Goal: Task Accomplishment & Management: Use online tool/utility

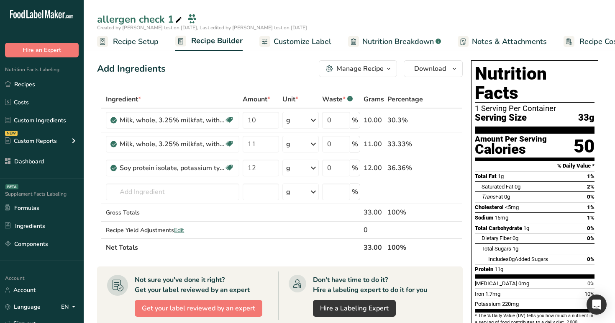
click at [295, 40] on span "Customize Label" at bounding box center [303, 41] width 58 height 11
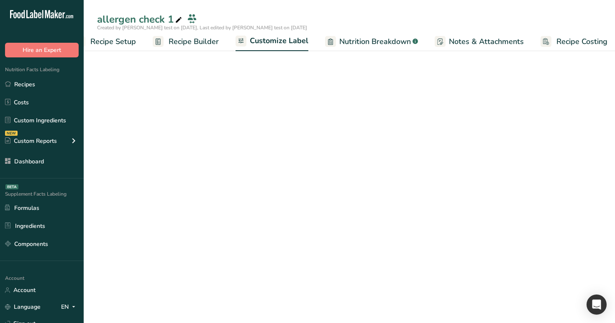
scroll to position [0, 28]
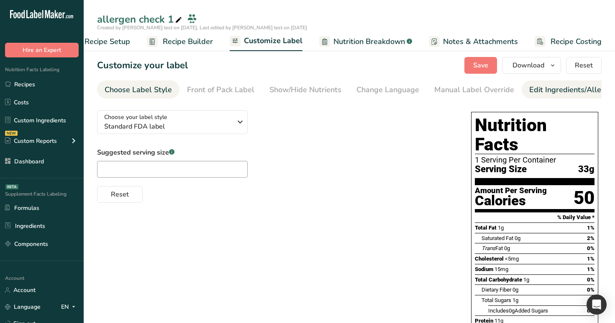
click at [539, 89] on div "Edit Ingredients/Allergens List" at bounding box center [583, 89] width 106 height 11
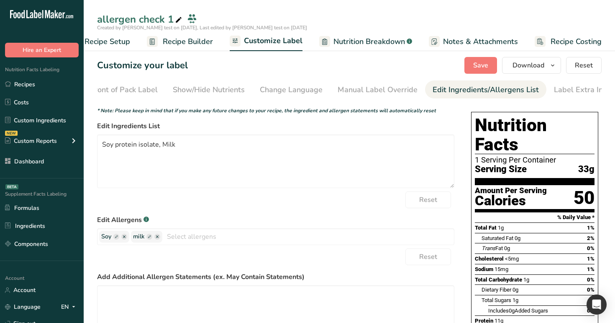
scroll to position [0, 103]
click at [202, 241] on input "text" at bounding box center [308, 236] width 292 height 13
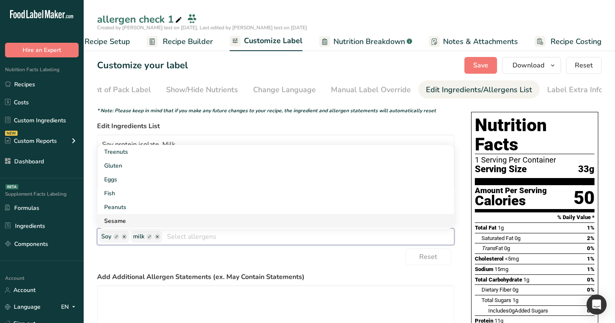
click at [173, 223] on link "Sesame" at bounding box center [276, 221] width 357 height 14
click at [173, 223] on link "Crustaceans" at bounding box center [276, 221] width 357 height 14
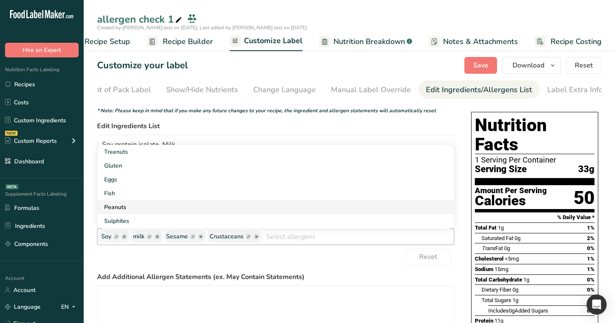
click at [191, 212] on link "Peanuts" at bounding box center [276, 207] width 357 height 14
click at [191, 212] on link "Sulphites" at bounding box center [276, 207] width 357 height 14
click at [191, 212] on link "Celery" at bounding box center [276, 207] width 357 height 14
click at [191, 212] on link "Mustard" at bounding box center [276, 207] width 357 height 14
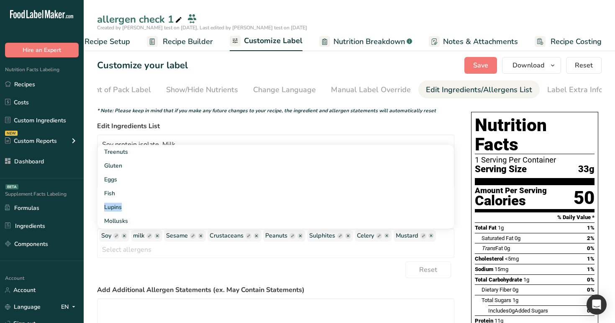
click at [92, 196] on section "Customize your label Save Download Choose what to show on your downloaded label…" at bounding box center [350, 235] width 532 height 383
click at [473, 62] on button "Save" at bounding box center [481, 65] width 33 height 17
click at [116, 239] on rect "button" at bounding box center [116, 236] width 6 height 6
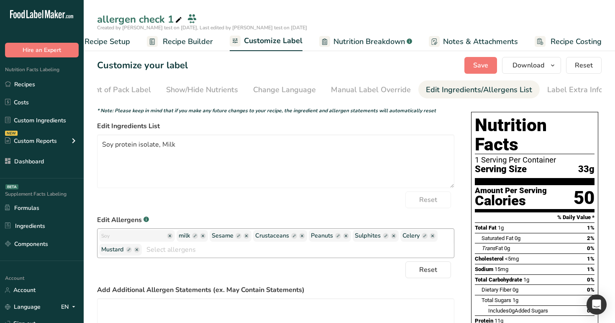
click at [116, 240] on input "text" at bounding box center [133, 235] width 64 height 11
type input "soy 1"
click at [192, 239] on rect "button" at bounding box center [195, 236] width 6 height 6
click at [198, 237] on input "text" at bounding box center [211, 235] width 64 height 11
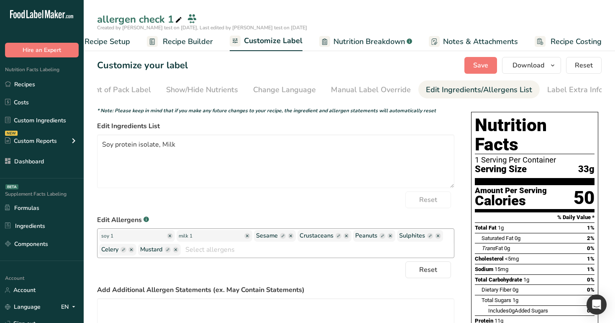
type input "milk 1"
click at [282, 237] on icon "button" at bounding box center [283, 235] width 3 height 3
click at [276, 239] on input "text" at bounding box center [288, 235] width 64 height 11
type input "sesame"
click at [468, 61] on button "Save" at bounding box center [481, 65] width 33 height 17
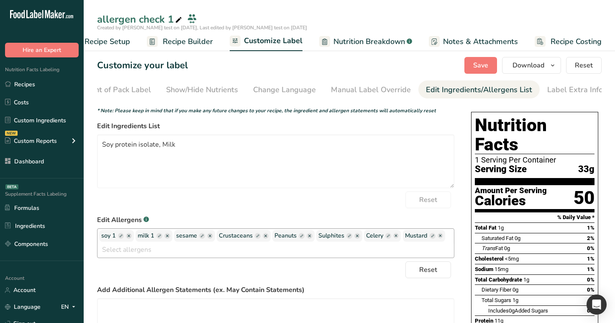
click at [432, 238] on rect "button" at bounding box center [433, 236] width 6 height 6
click at [131, 252] on input "text" at bounding box center [133, 249] width 64 height 11
type input "mustard 1"
click at [390, 237] on rect "button" at bounding box center [389, 236] width 6 height 6
click at [383, 239] on input "text" at bounding box center [398, 235] width 64 height 11
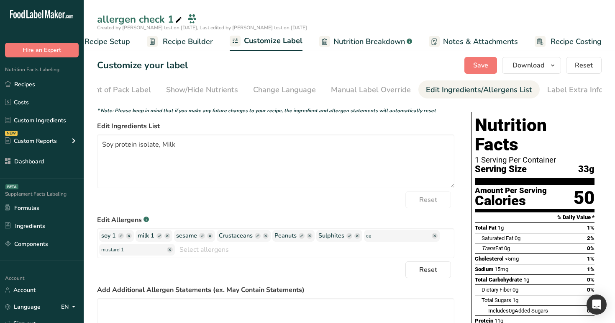
type input "c"
click at [432, 239] on ellipse "button" at bounding box center [435, 236] width 6 height 6
click at [476, 63] on span "Save" at bounding box center [481, 65] width 15 height 10
click at [477, 69] on span "Save" at bounding box center [481, 65] width 15 height 10
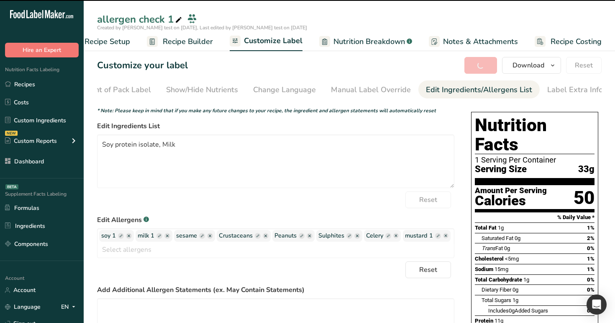
click at [177, 21] on icon at bounding box center [179, 20] width 8 height 12
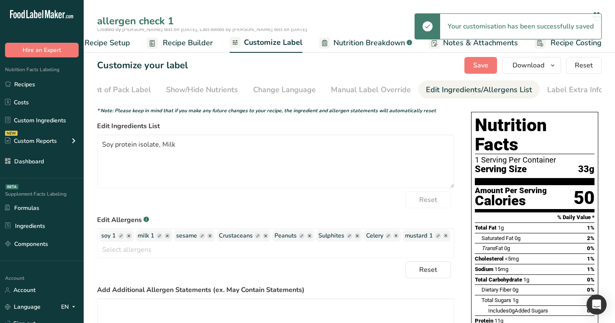
click at [183, 19] on input "allergen check 1" at bounding box center [343, 20] width 492 height 15
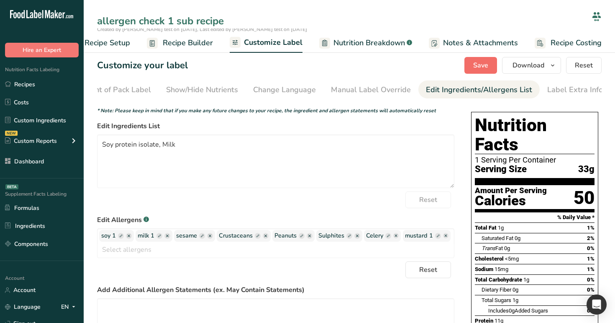
type input "allergen check 1 sub recipe"
click at [477, 62] on span "Save" at bounding box center [481, 65] width 15 height 10
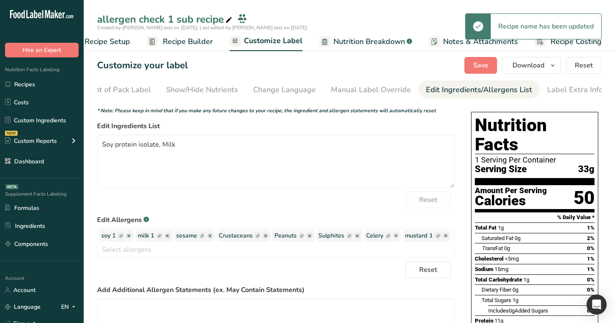
click at [173, 44] on span "Recipe Builder" at bounding box center [188, 41] width 50 height 11
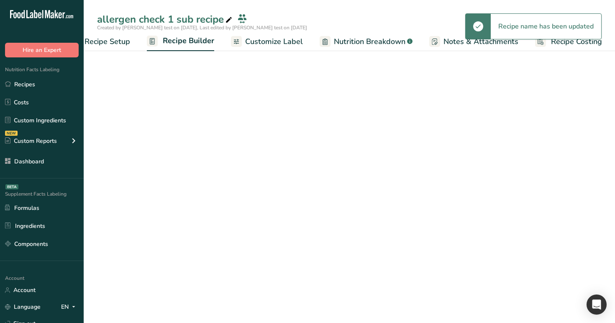
scroll to position [0, 28]
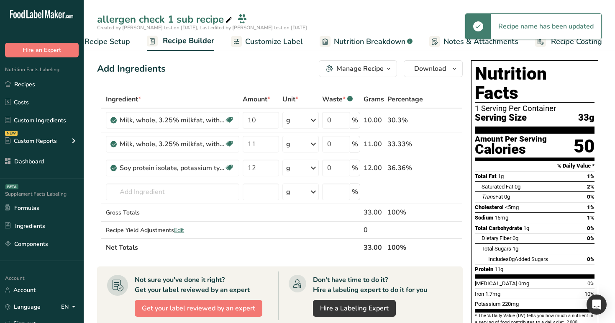
click at [378, 65] on div "Manage Recipe" at bounding box center [360, 69] width 47 height 10
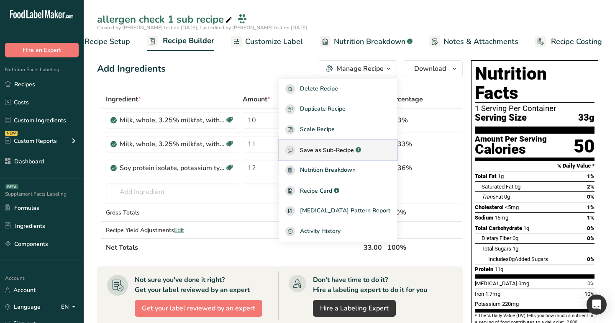
click at [350, 154] on div "Save as Sub-Recipe .a-a{fill:#347362;}.b-a{fill:#fff;}" at bounding box center [338, 150] width 105 height 10
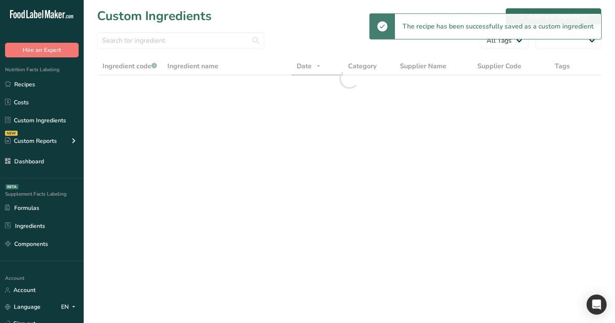
select select "30"
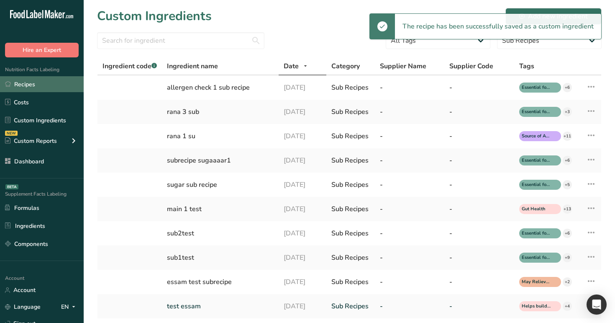
click at [44, 83] on link "Recipes" at bounding box center [42, 84] width 84 height 16
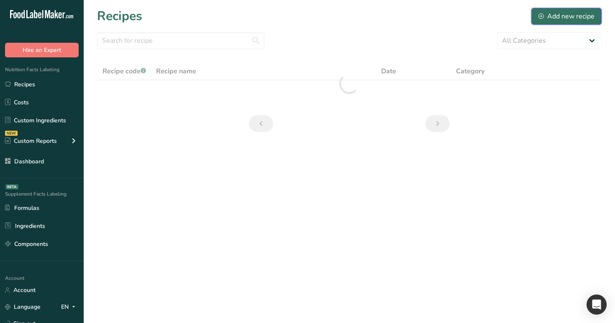
click at [564, 15] on div "Add new recipe" at bounding box center [567, 16] width 56 height 10
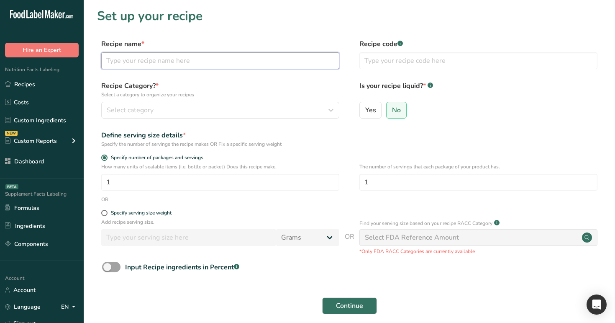
click at [195, 64] on input "text" at bounding box center [220, 60] width 238 height 17
type input "allergen main recipe check"
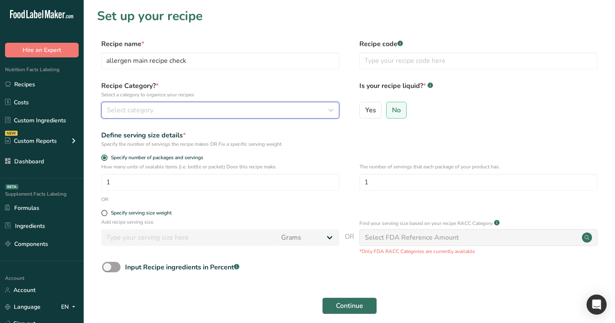
click at [196, 110] on div "Select category" at bounding box center [218, 110] width 222 height 10
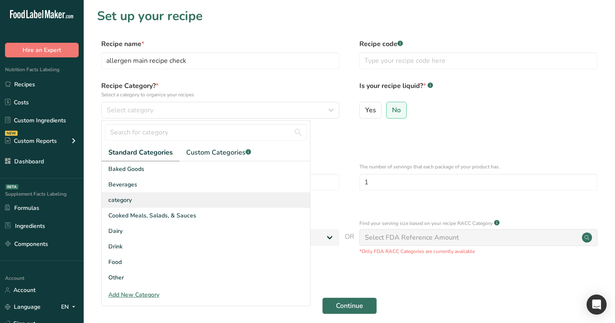
click at [193, 202] on div "category" at bounding box center [206, 199] width 208 height 15
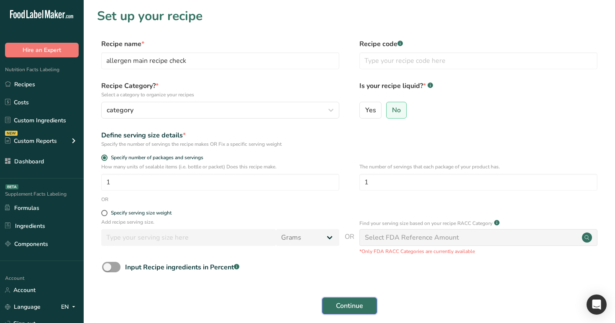
click at [343, 304] on span "Continue" at bounding box center [349, 306] width 27 height 10
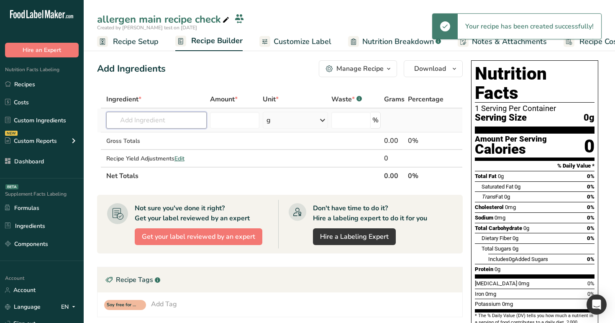
click at [161, 116] on input "text" at bounding box center [156, 120] width 101 height 17
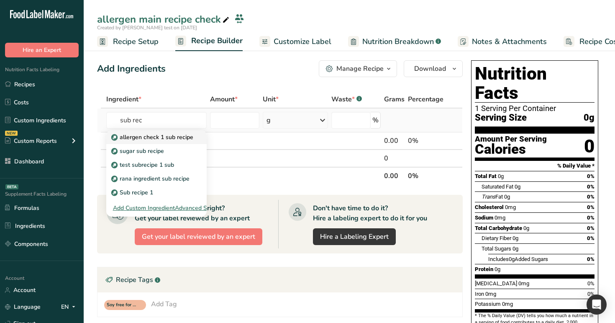
click at [165, 142] on link "allergen check 1 sub recipe" at bounding box center [156, 137] width 101 height 14
type input "allergen check 1 sub recipe"
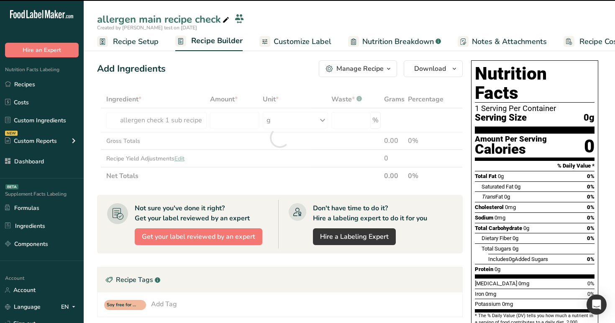
type input "0"
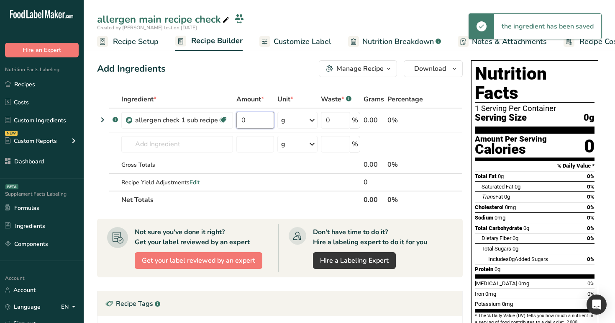
click at [238, 124] on input "0" at bounding box center [256, 120] width 38 height 17
type input "10"
click at [286, 72] on div "Add Ingredients Manage Recipe Delete Recipe Duplicate Recipe Scale Recipe Save …" at bounding box center [280, 68] width 366 height 17
click at [427, 120] on span at bounding box center [432, 120] width 10 height 10
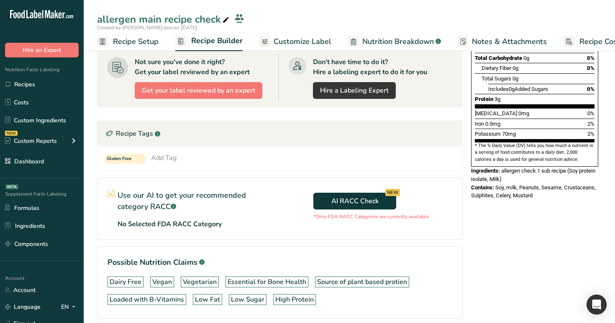
scroll to position [164, 0]
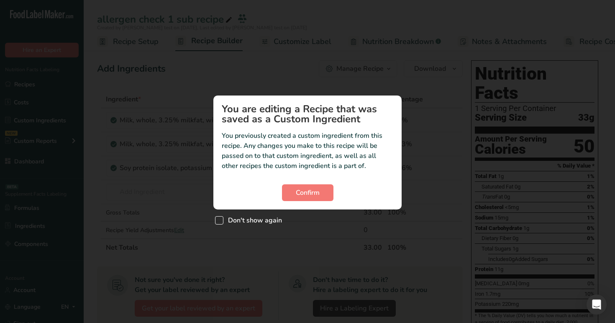
click at [243, 222] on span "Don't show again" at bounding box center [253, 220] width 59 height 8
click at [221, 222] on input "Don't show again" at bounding box center [217, 220] width 5 height 5
checkbox input "true"
click at [303, 195] on span "Confirm" at bounding box center [308, 193] width 24 height 10
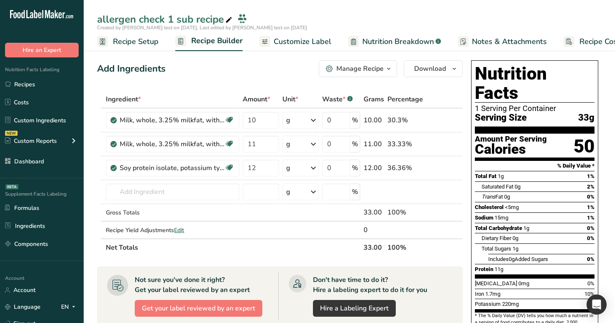
click at [301, 39] on span "Customize Label" at bounding box center [303, 41] width 58 height 11
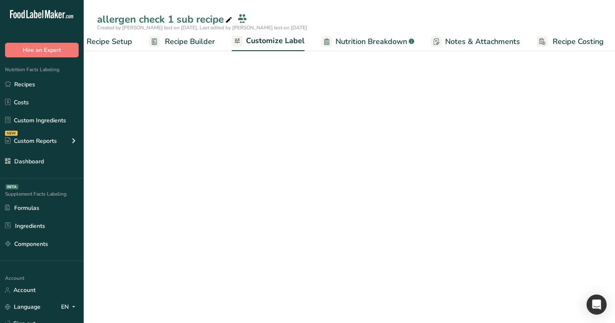
scroll to position [0, 28]
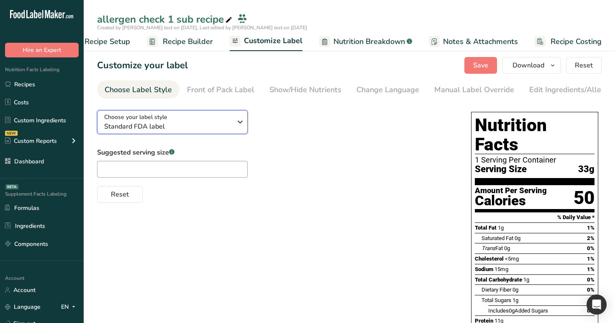
click at [224, 115] on div "Choose your label style Standard FDA label" at bounding box center [168, 122] width 128 height 19
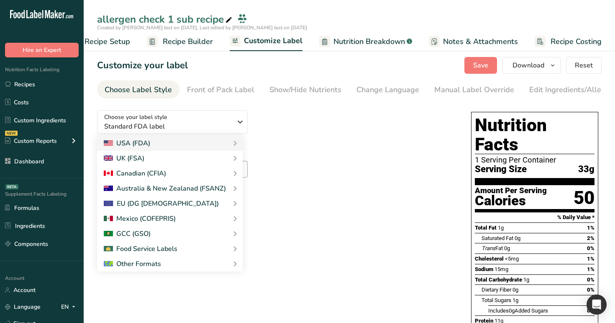
click at [348, 124] on div "Choose your label style Standard FDA label USA (FDA) Standard FDA label Tabular…" at bounding box center [276, 152] width 358 height 99
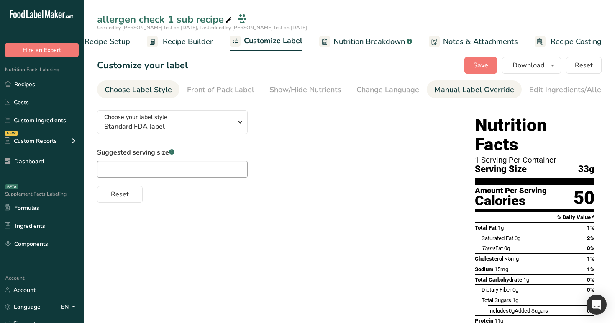
click at [501, 92] on div "Manual Label Override" at bounding box center [475, 89] width 80 height 11
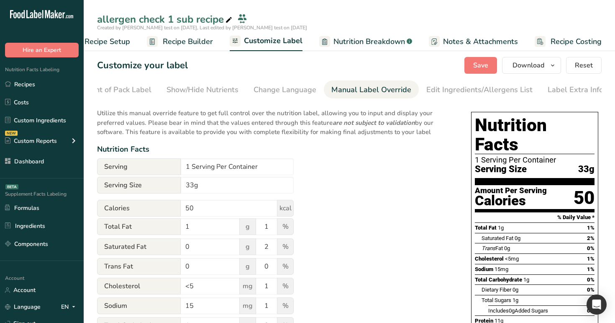
scroll to position [0, 103]
click at [479, 90] on div "Edit Ingredients/Allergens List" at bounding box center [479, 89] width 106 height 11
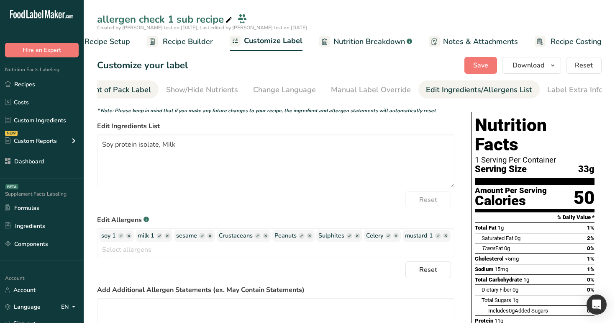
click at [124, 95] on link "Front of Pack Label" at bounding box center [117, 89] width 67 height 19
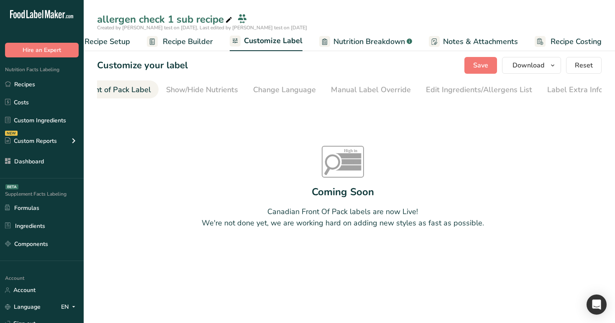
scroll to position [0, 81]
click at [167, 89] on div "Front of Pack Label" at bounding box center [139, 89] width 67 height 11
click at [155, 90] on div "Choose Label Style" at bounding box center [138, 89] width 67 height 11
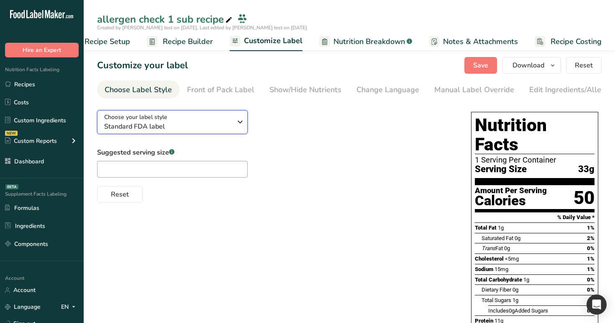
click at [199, 134] on button "Choose your label style Standard FDA label" at bounding box center [172, 122] width 151 height 24
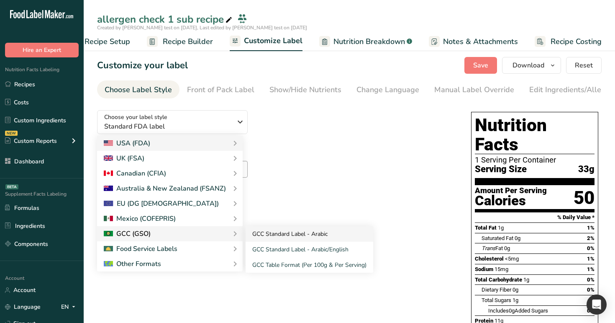
click at [267, 233] on link "GCC Standard Label - Arabic" at bounding box center [310, 233] width 128 height 15
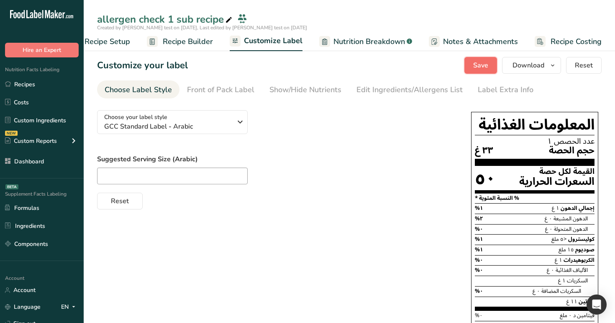
click at [482, 67] on span "Save" at bounding box center [481, 65] width 15 height 10
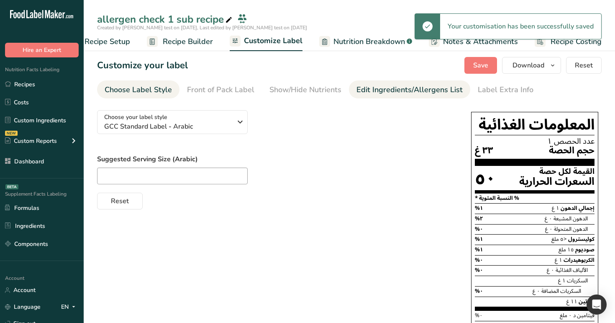
click at [415, 94] on div "Edit Ingredients/Allergens List" at bounding box center [410, 89] width 106 height 11
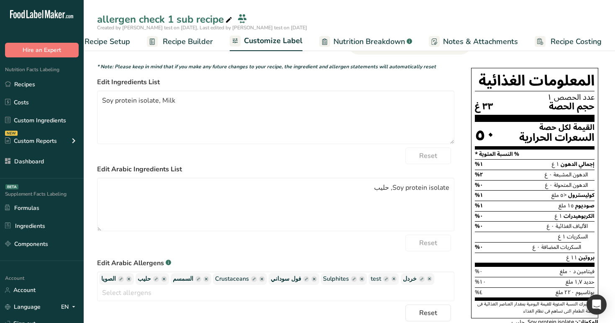
scroll to position [41, 0]
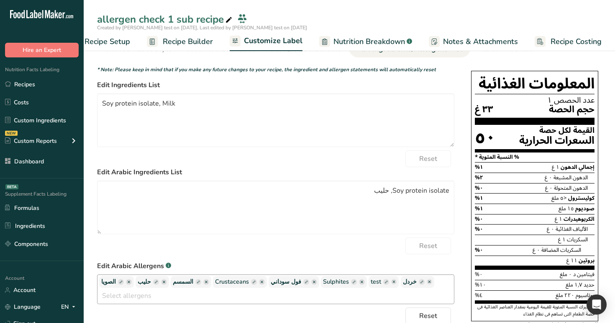
click at [167, 284] on ellipse "button" at bounding box center [164, 282] width 6 height 6
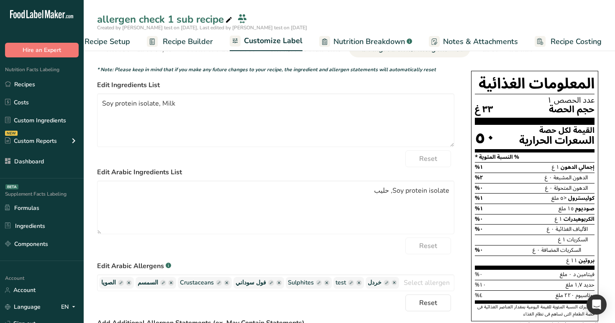
scroll to position [0, 0]
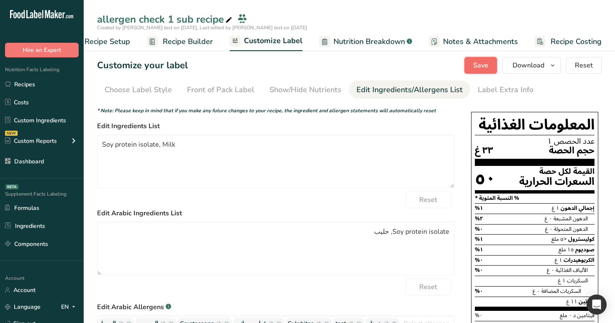
click at [478, 67] on span "Save" at bounding box center [481, 65] width 15 height 10
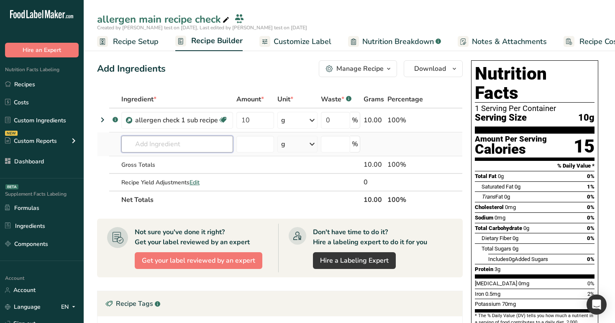
click at [210, 147] on input "text" at bounding box center [177, 144] width 112 height 17
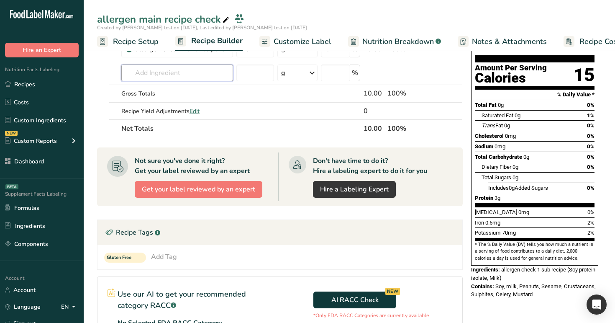
scroll to position [69, 0]
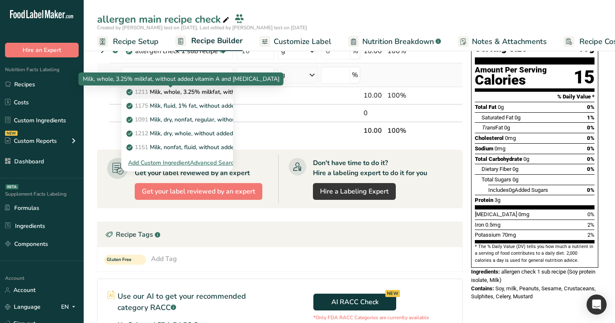
click at [194, 92] on p "1211 Milk, whole, 3.25% milkfat, without added vitamin A and vitamin D" at bounding box center [239, 92] width 223 height 9
type input "Milk, whole, 3.25% milkfat, without added vitamin A and [MEDICAL_DATA]"
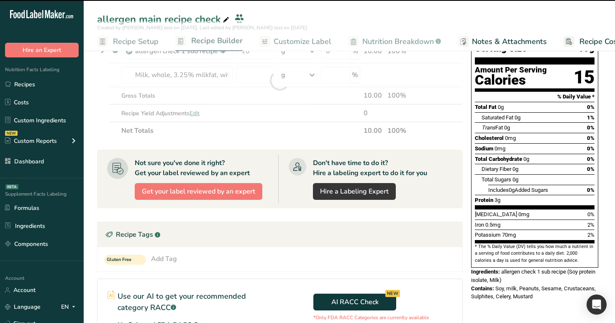
type input "0"
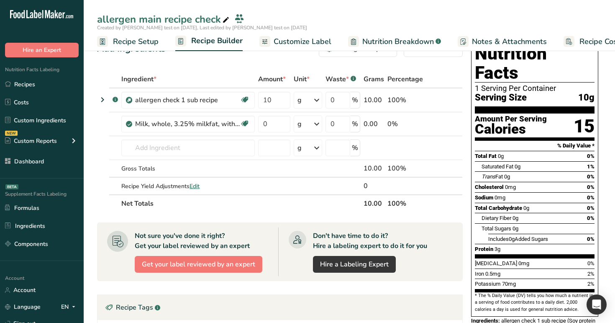
scroll to position [18, 0]
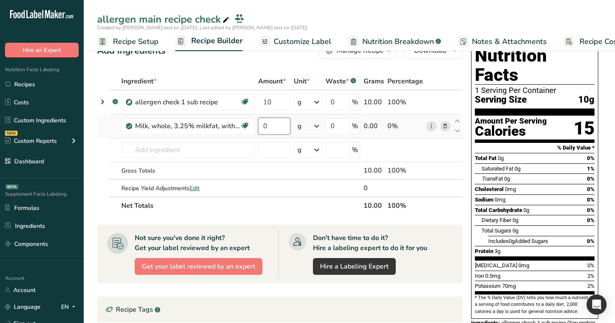
click at [265, 121] on input "0" at bounding box center [274, 126] width 32 height 17
click at [283, 71] on div "Add Ingredients Manage Recipe Delete Recipe Duplicate Recipe Scale Recipe Save …" at bounding box center [282, 280] width 371 height 482
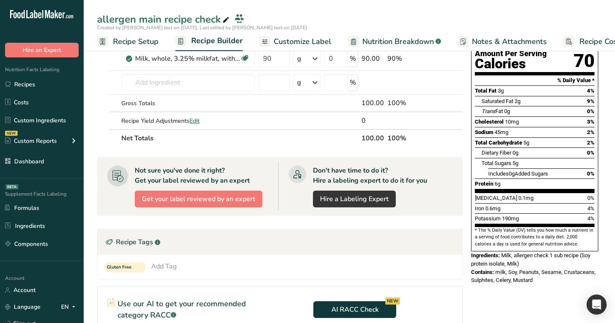
scroll to position [95, 0]
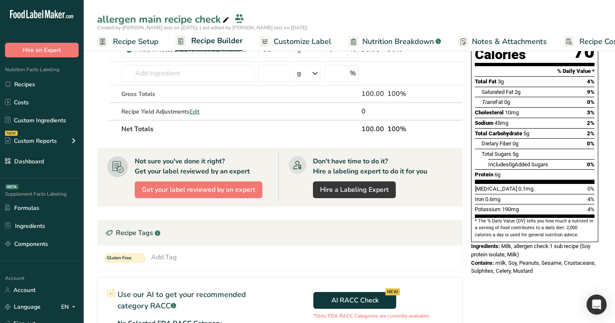
drag, startPoint x: 471, startPoint y: 244, endPoint x: 543, endPoint y: 255, distance: 72.9
click at [543, 259] on div "Contains: milk, Soy, Peanuts, Sesame, Crustaceans, Sulphites, Celery, Mustard" at bounding box center [534, 267] width 127 height 16
drag, startPoint x: 543, startPoint y: 255, endPoint x: 468, endPoint y: 244, distance: 75.9
click at [468, 244] on div "Nutrition Facts 1 Serving Per Container Serving Size 100g Amount Per Serving Ca…" at bounding box center [535, 120] width 134 height 316
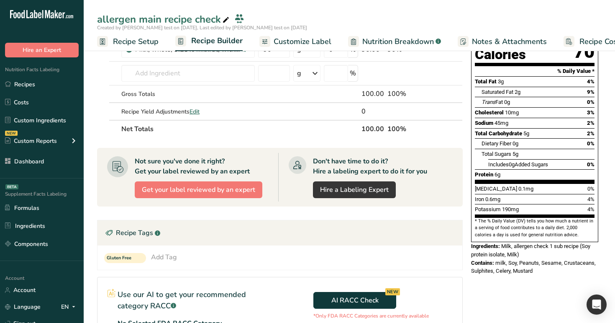
click at [468, 244] on div "Nutrition Facts 1 Serving Per Container Serving Size 100g Amount Per Serving Ca…" at bounding box center [535, 120] width 134 height 316
drag, startPoint x: 468, startPoint y: 244, endPoint x: 537, endPoint y: 255, distance: 69.5
click at [537, 255] on div "Nutrition Facts 1 Serving Per Container Serving Size 100g Amount Per Serving Ca…" at bounding box center [535, 120] width 134 height 316
click at [537, 259] on div "Contains: milk, Soy, Peanuts, Sesame, Crustaceans, Sulphites, Celery, Mustard" at bounding box center [534, 267] width 127 height 16
drag, startPoint x: 537, startPoint y: 255, endPoint x: 468, endPoint y: 245, distance: 69.0
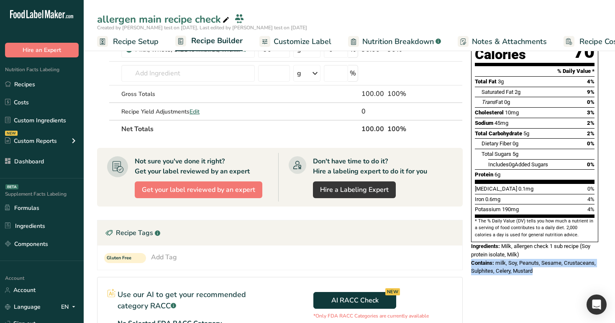
click at [468, 245] on div "Nutrition Facts 1 Serving Per Container Serving Size 100g Amount Per Serving Ca…" at bounding box center [535, 120] width 134 height 316
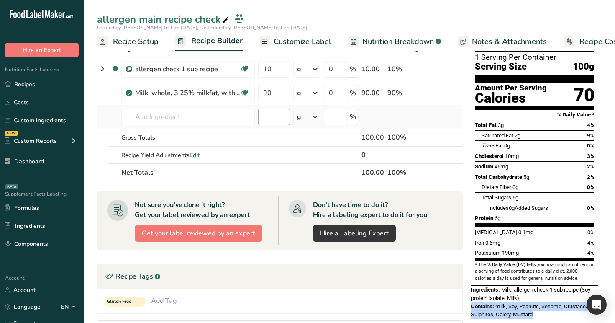
scroll to position [51, 0]
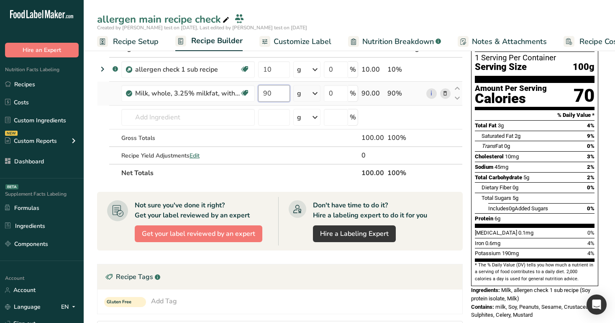
click at [278, 94] on input "90" at bounding box center [274, 93] width 32 height 17
type input "9"
click at [487, 215] on span "Protein" at bounding box center [484, 218] width 18 height 6
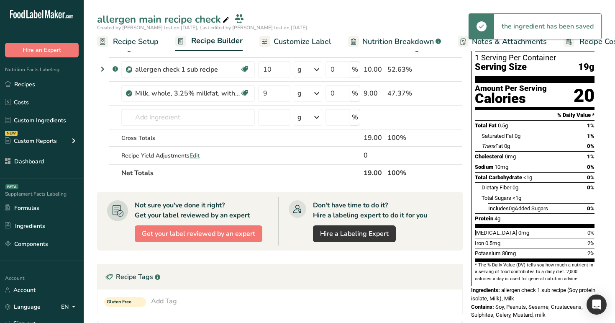
drag, startPoint x: 469, startPoint y: 290, endPoint x: 558, endPoint y: 299, distance: 89.2
click at [558, 299] on div "Nutrition Facts 1 Serving Per Container Serving Size 19g Amount Per Serving Cal…" at bounding box center [535, 164] width 134 height 316
click at [558, 303] on div "Contains: Soy, Peanuts, Sesame, Crustaceans, Sulphites, Celery, Mustard, milk" at bounding box center [534, 311] width 127 height 16
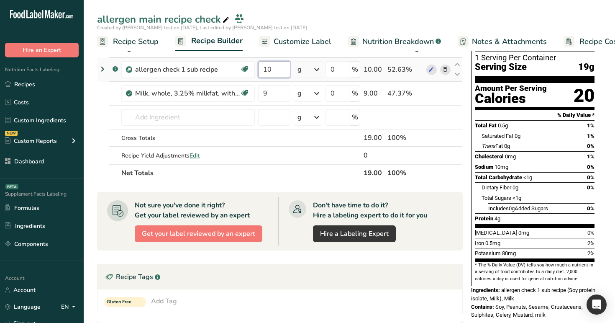
click at [269, 67] on input "10" at bounding box center [274, 69] width 32 height 17
type input "190"
click at [367, 17] on div "allergen main recipe check" at bounding box center [350, 19] width 532 height 15
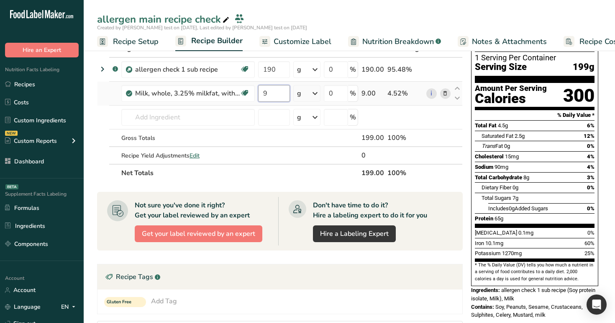
click at [279, 89] on input "9" at bounding box center [274, 93] width 32 height 17
type input "900"
click at [533, 172] on div "Total Carbohydrate 8g 3%" at bounding box center [535, 177] width 120 height 10
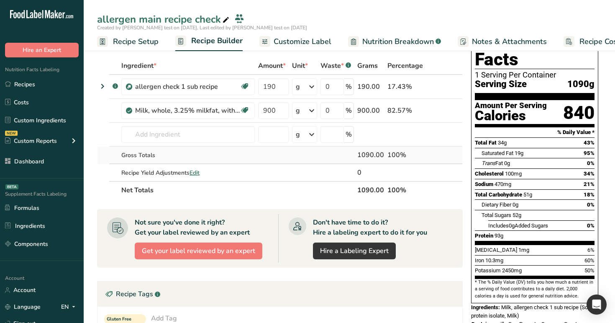
scroll to position [33, 0]
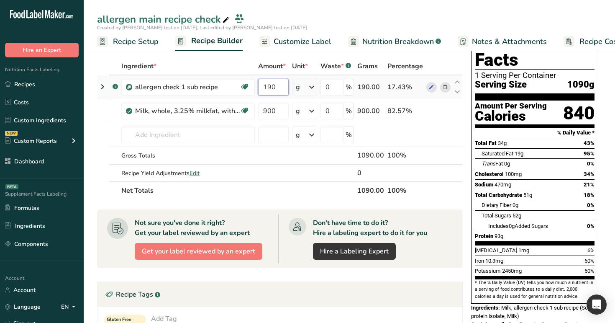
click at [278, 90] on input "190" at bounding box center [273, 87] width 31 height 17
type input "1"
type input "9"
type input "150"
click at [358, 18] on div "allergen main recipe check" at bounding box center [350, 19] width 532 height 15
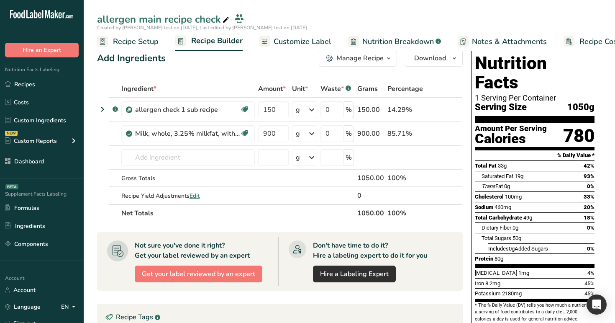
scroll to position [0, 0]
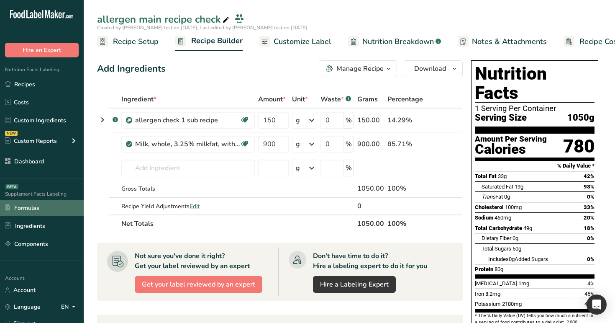
click at [56, 210] on link "Formulas" at bounding box center [42, 208] width 84 height 16
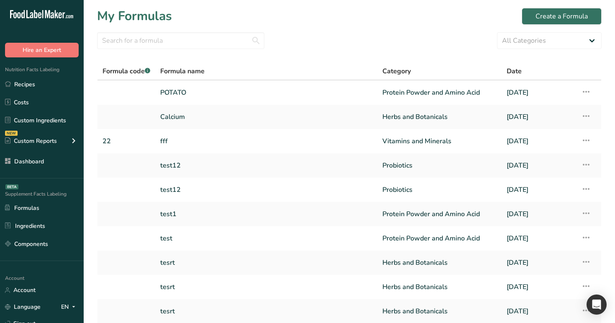
scroll to position [68, 0]
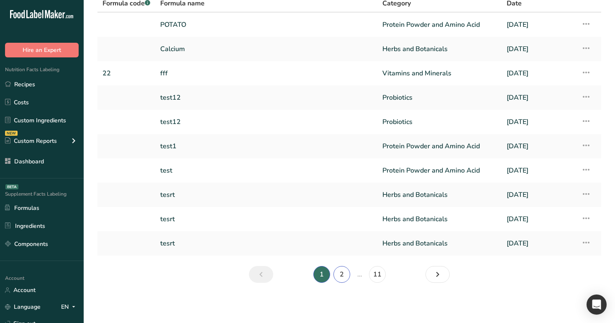
click at [338, 272] on link "2" at bounding box center [342, 274] width 17 height 17
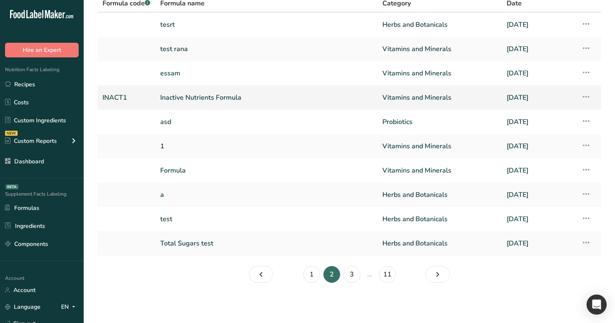
click at [231, 102] on link "Inactive Nutrients Formula" at bounding box center [266, 98] width 212 height 18
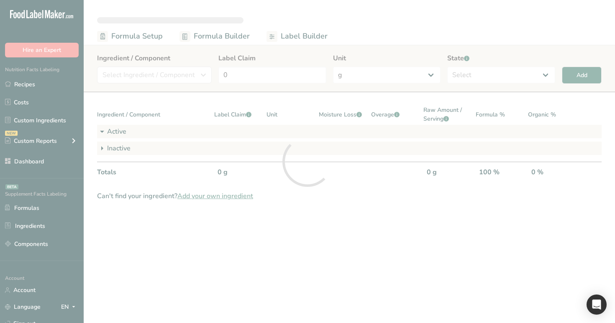
select select "6"
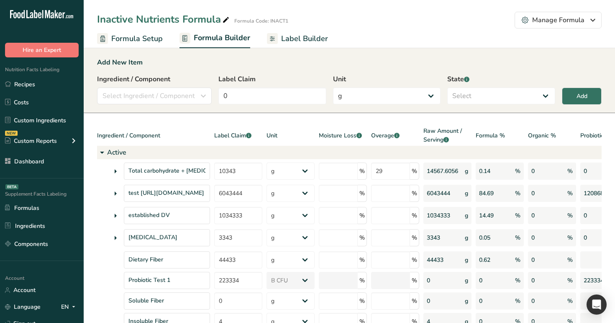
click at [308, 38] on span "Label Builder" at bounding box center [304, 38] width 47 height 11
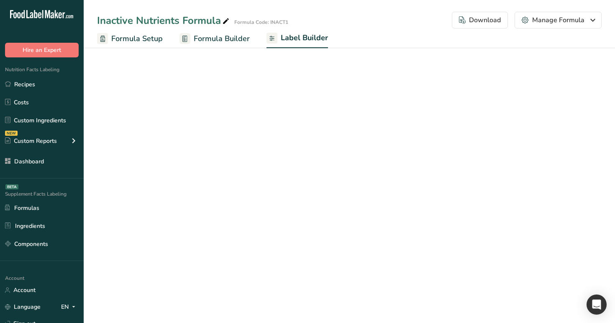
select select "Roboto"
select select "bold"
select select "center"
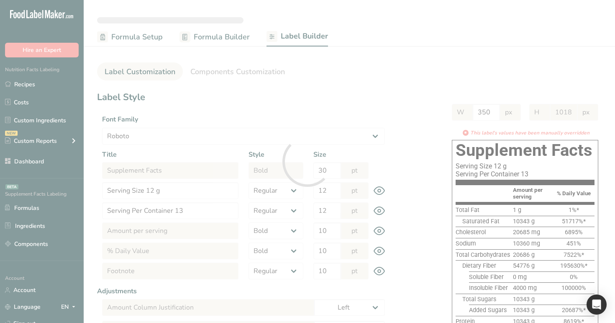
type input "970"
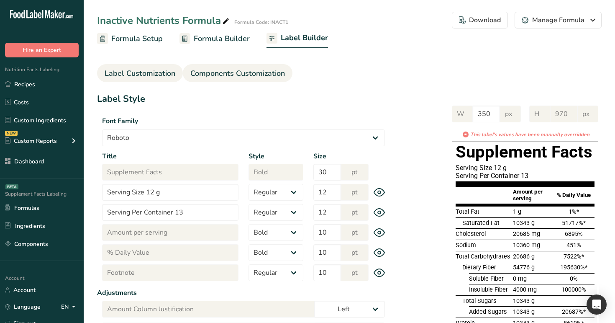
click at [269, 76] on span "Components Customization" at bounding box center [237, 73] width 95 height 11
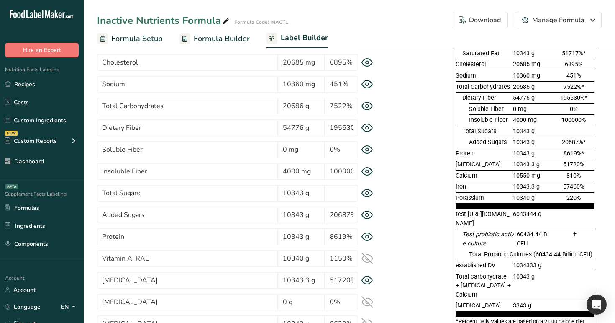
scroll to position [135, 0]
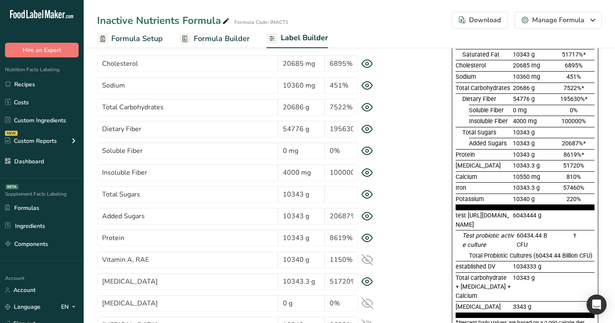
click at [419, 122] on div "* This label's values have been manually overridden Supplement Facts Serving Si…" at bounding box center [496, 164] width 212 height 404
click at [368, 194] on icon at bounding box center [368, 194] width 12 height 9
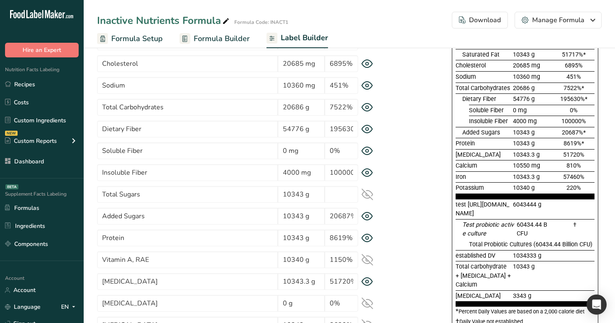
click at [368, 194] on icon at bounding box center [367, 194] width 11 height 11
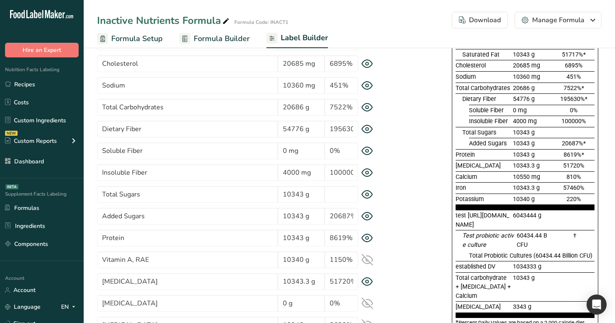
click at [368, 194] on icon at bounding box center [368, 194] width 12 height 9
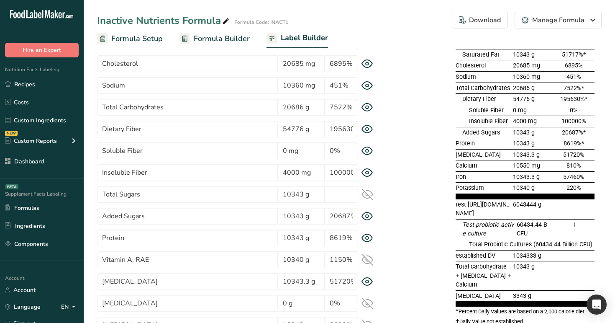
click at [368, 194] on icon at bounding box center [367, 194] width 11 height 11
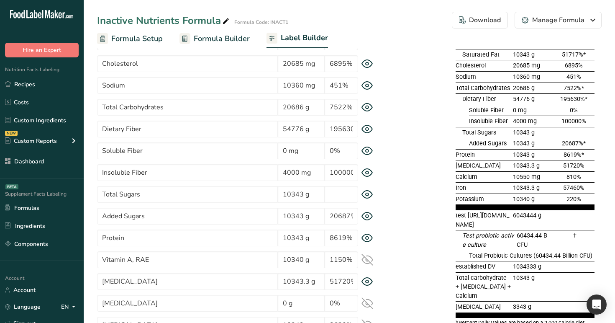
click at [366, 171] on icon at bounding box center [367, 172] width 3 height 3
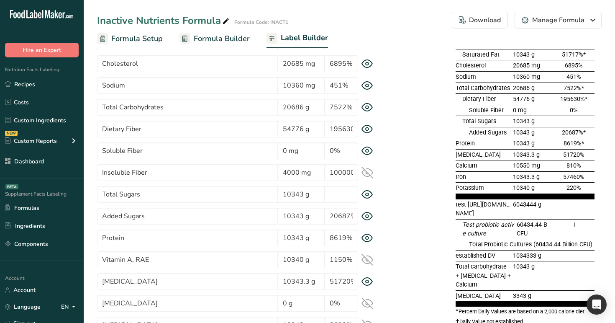
click at [366, 171] on icon at bounding box center [367, 172] width 11 height 11
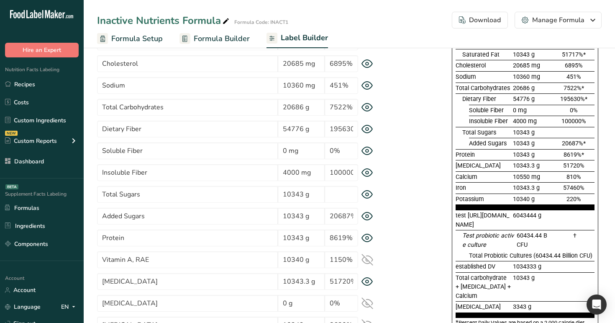
click at [366, 171] on icon at bounding box center [367, 172] width 3 height 3
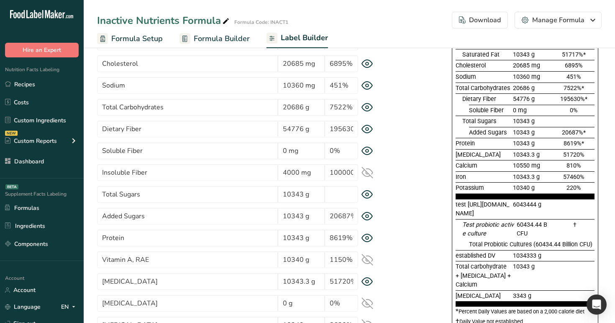
click at [366, 171] on icon at bounding box center [367, 172] width 11 height 11
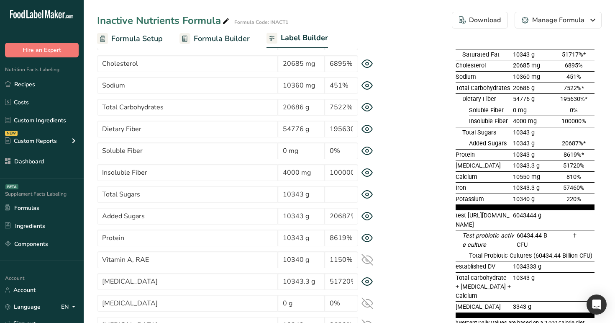
click at [365, 126] on icon at bounding box center [368, 129] width 12 height 9
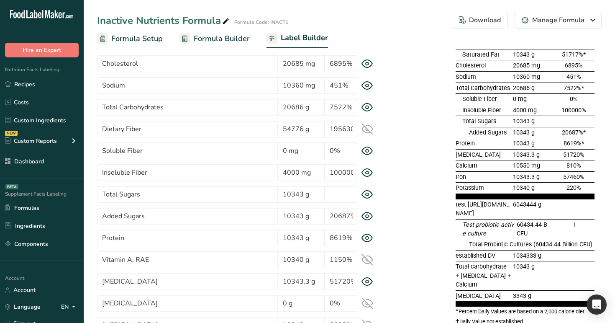
click at [365, 126] on icon at bounding box center [367, 129] width 11 height 11
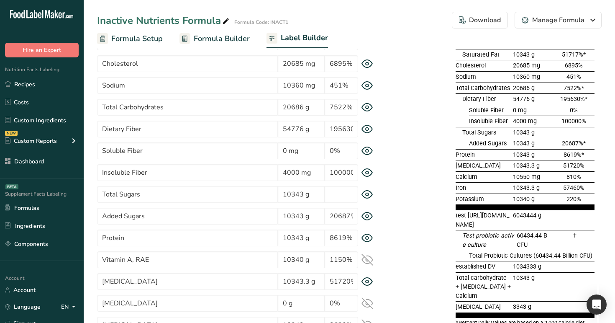
click at [365, 126] on icon at bounding box center [368, 129] width 12 height 9
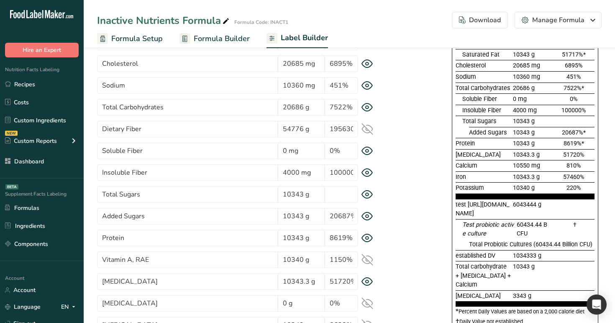
click at [365, 126] on icon at bounding box center [367, 129] width 11 height 11
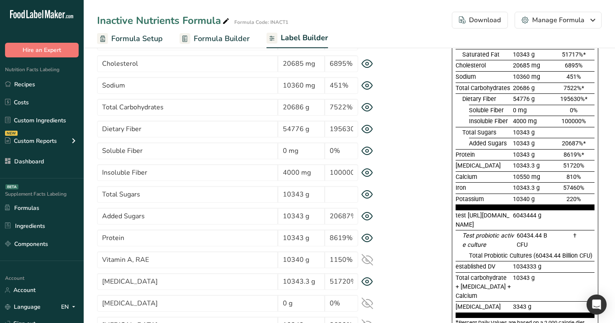
click at [365, 126] on icon at bounding box center [368, 129] width 12 height 9
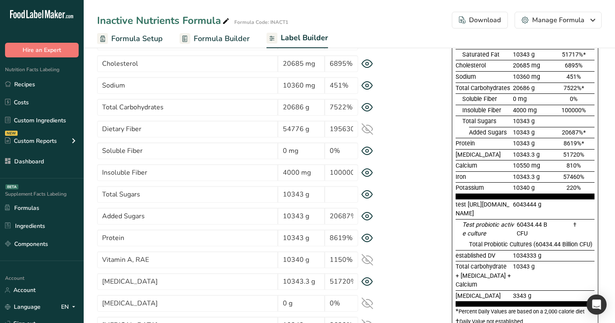
click at [365, 126] on icon at bounding box center [367, 129] width 11 height 11
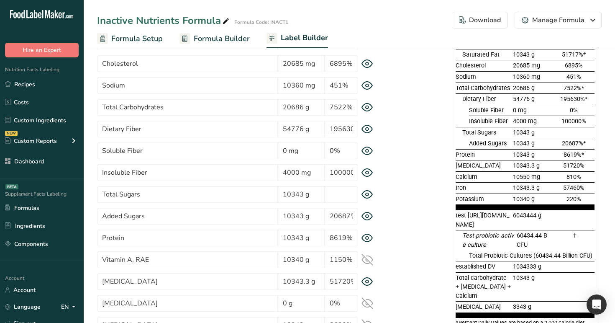
click at [365, 126] on icon at bounding box center [368, 129] width 12 height 9
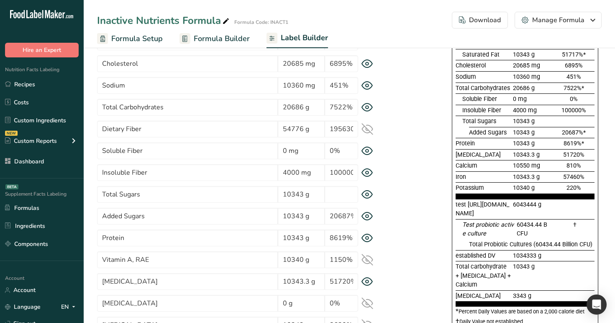
click at [365, 126] on icon at bounding box center [367, 129] width 11 height 11
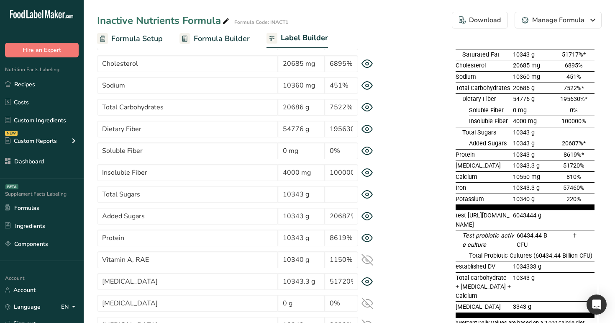
click at [365, 126] on icon at bounding box center [368, 129] width 12 height 9
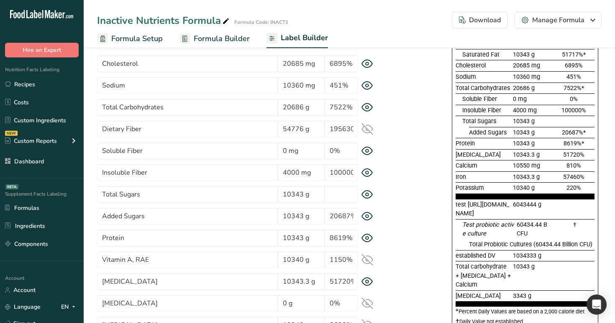
click at [365, 126] on icon at bounding box center [367, 129] width 11 height 11
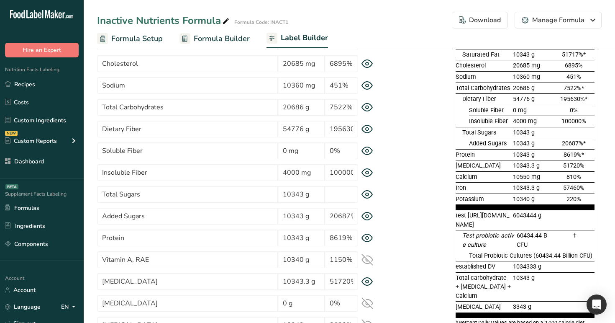
click at [366, 108] on icon at bounding box center [367, 107] width 3 height 3
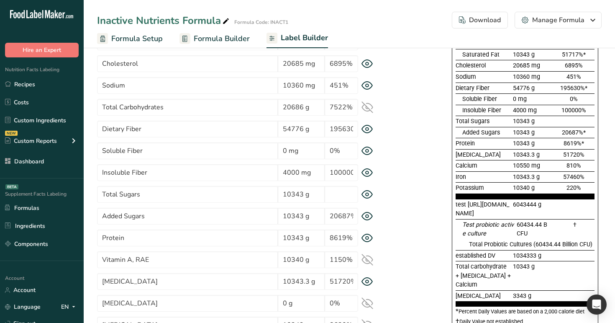
click at [365, 108] on icon at bounding box center [367, 107] width 11 height 8
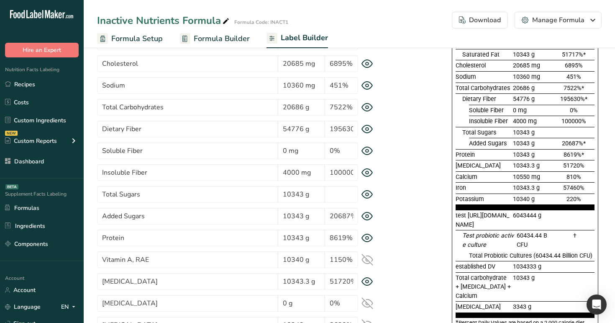
click at [366, 108] on icon at bounding box center [367, 107] width 3 height 3
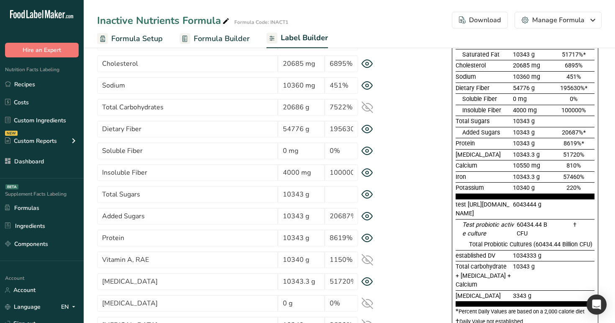
click at [365, 108] on icon at bounding box center [367, 107] width 11 height 8
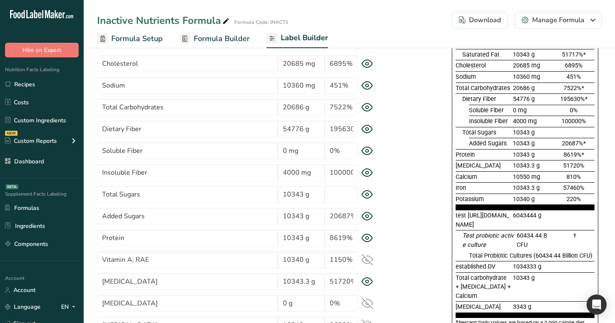
click at [366, 108] on icon at bounding box center [367, 107] width 3 height 3
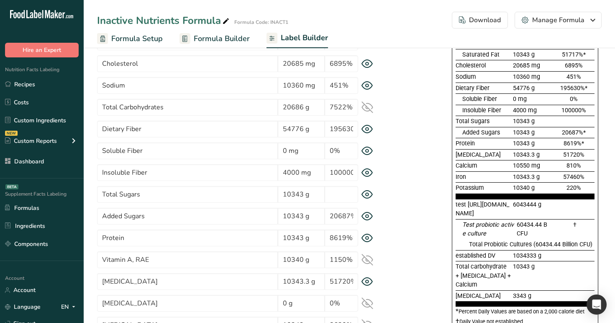
click at [365, 108] on icon at bounding box center [367, 107] width 11 height 8
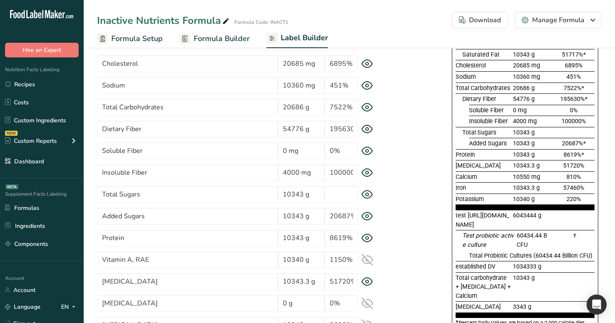
click at [366, 108] on icon at bounding box center [367, 107] width 3 height 3
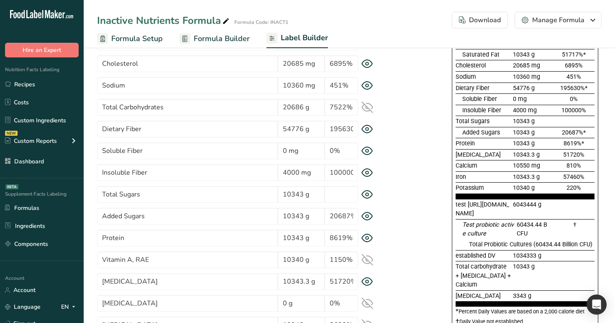
click at [365, 108] on icon at bounding box center [367, 107] width 11 height 8
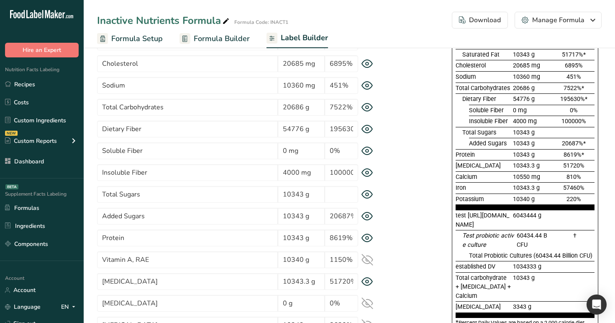
click at [366, 108] on icon at bounding box center [367, 107] width 3 height 3
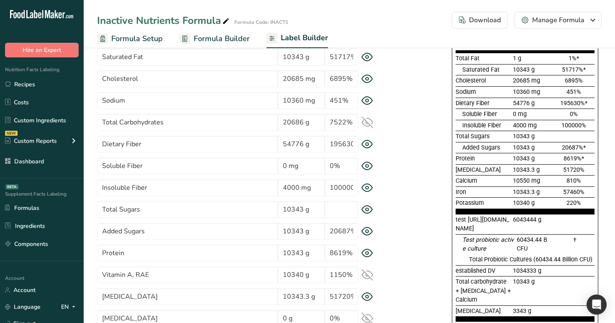
scroll to position [118, 0]
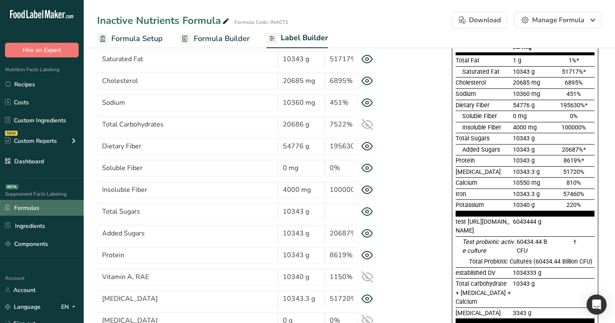
click at [49, 214] on link "Formulas" at bounding box center [42, 208] width 84 height 16
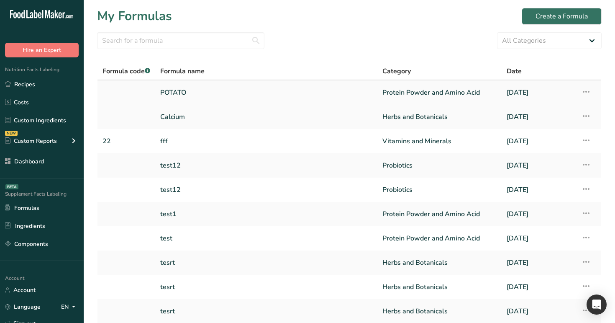
click at [248, 98] on link "POTATO" at bounding box center [266, 93] width 212 height 18
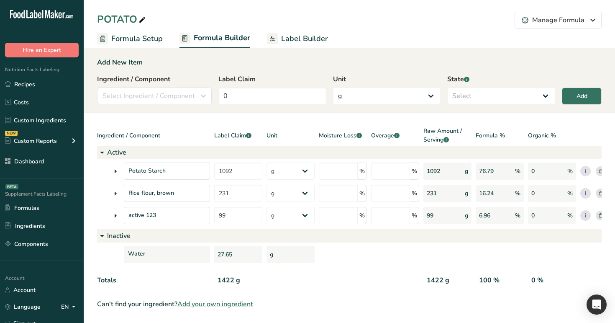
click at [298, 44] on span "Label Builder" at bounding box center [304, 38] width 47 height 11
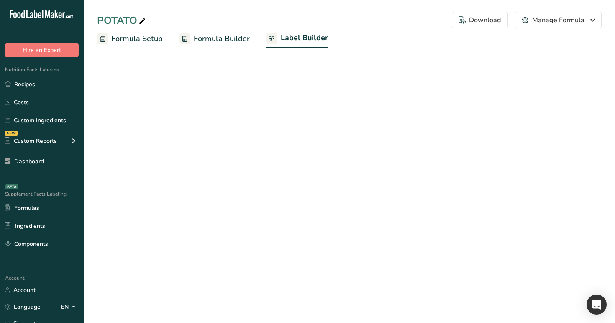
select select "Courier New"
select select "bold"
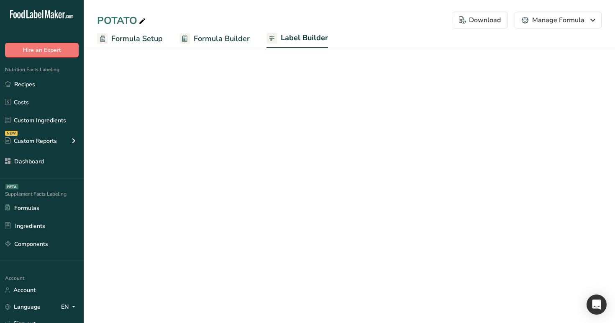
select select "bold"
select select "center"
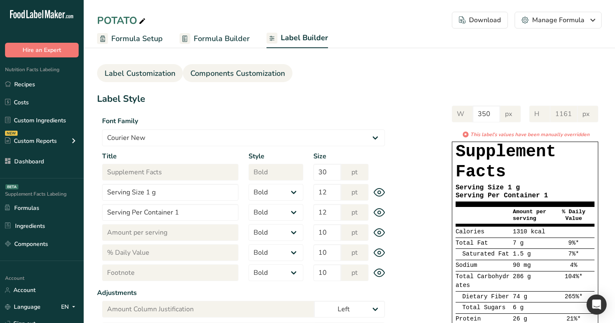
click at [254, 73] on span "Components Customization" at bounding box center [237, 73] width 95 height 11
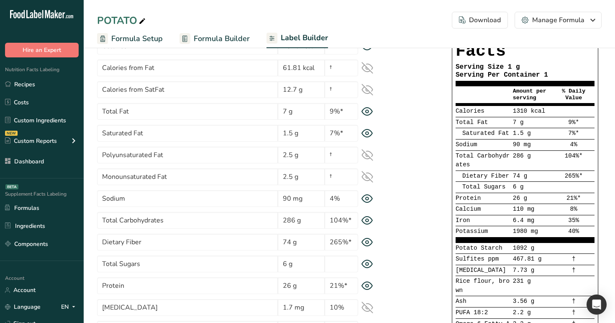
scroll to position [88, 0]
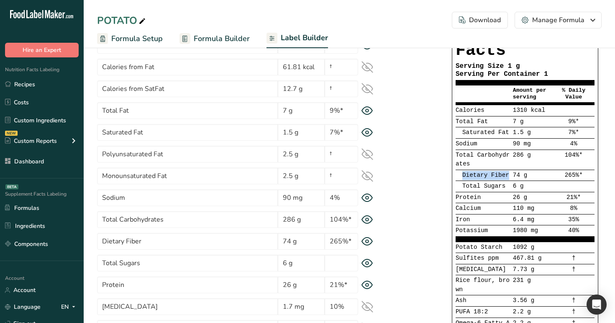
drag, startPoint x: 509, startPoint y: 176, endPoint x: 457, endPoint y: 174, distance: 52.0
click at [457, 174] on div "Dietary Fiber 74 g 265%*" at bounding box center [525, 175] width 139 height 11
copy div "Dietary Fiber"
click at [417, 196] on div "* This label's values have been manually overridden Supplement Facts Serving Si…" at bounding box center [496, 260] width 212 height 502
click at [368, 239] on icon at bounding box center [368, 241] width 12 height 9
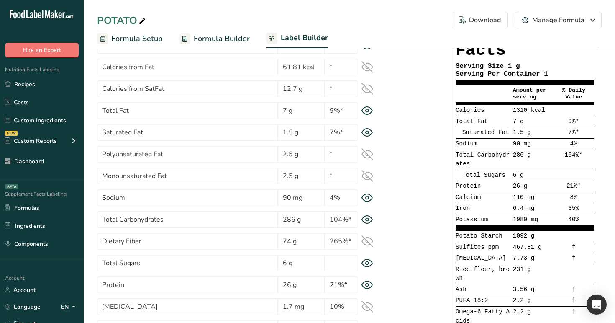
click at [368, 239] on icon at bounding box center [368, 241] width 12 height 12
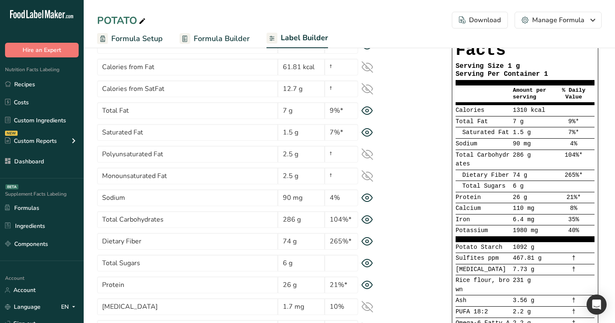
click at [368, 244] on icon at bounding box center [368, 241] width 12 height 9
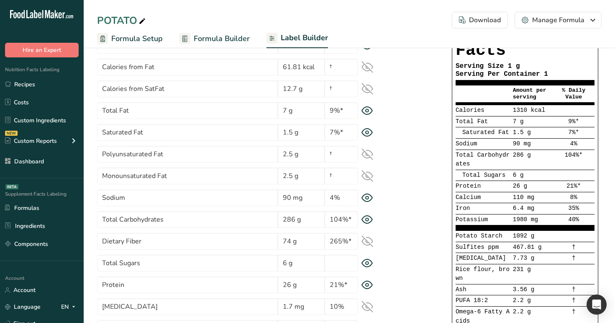
click at [368, 244] on icon at bounding box center [368, 241] width 12 height 12
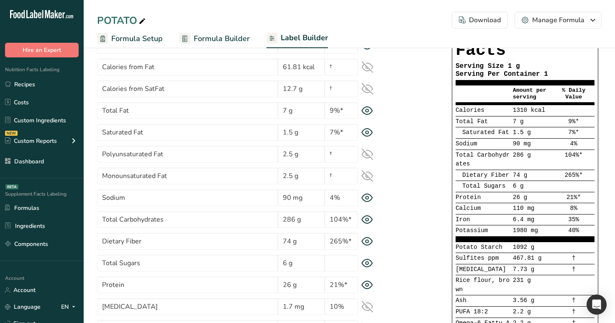
click at [366, 219] on icon at bounding box center [367, 219] width 3 height 3
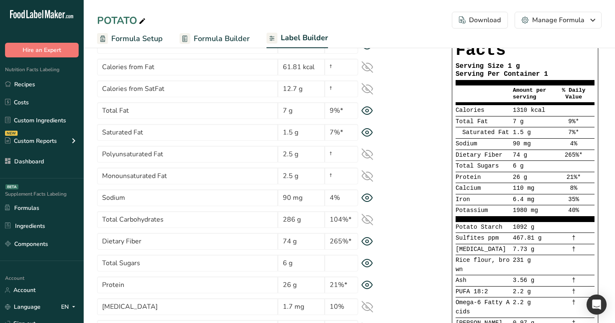
click at [365, 219] on icon at bounding box center [367, 220] width 11 height 8
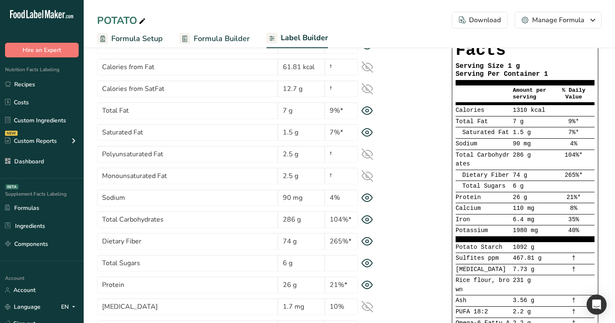
click at [366, 219] on icon at bounding box center [367, 219] width 3 height 3
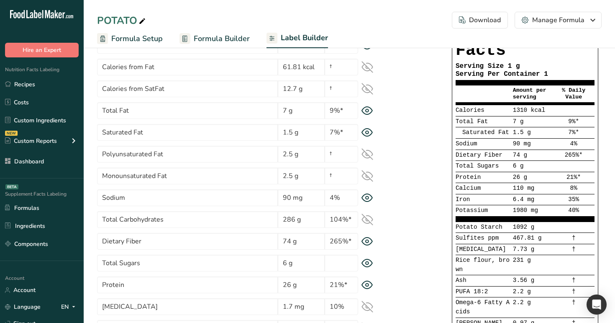
click at [365, 219] on icon at bounding box center [367, 220] width 11 height 8
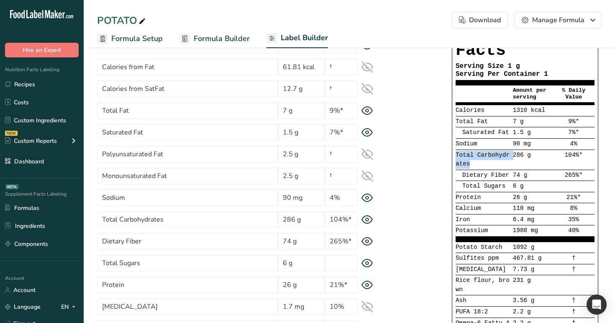
drag, startPoint x: 455, startPoint y: 154, endPoint x: 473, endPoint y: 165, distance: 21.0
click at [473, 165] on div "Supplement Facts Serving Size 1 g Serving Per Container 1 Amount per serving % …" at bounding box center [525, 263] width 147 height 486
click at [473, 165] on div "Total Carbohydrates" at bounding box center [484, 160] width 56 height 18
click at [369, 221] on icon at bounding box center [368, 219] width 12 height 9
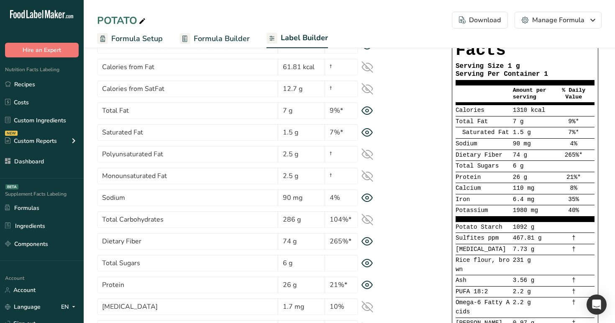
click at [369, 221] on icon at bounding box center [367, 219] width 11 height 11
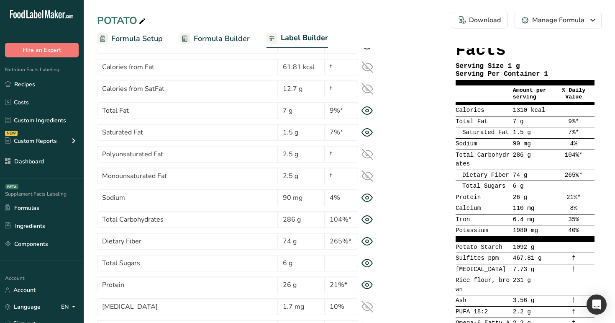
click at [369, 221] on icon at bounding box center [368, 219] width 12 height 9
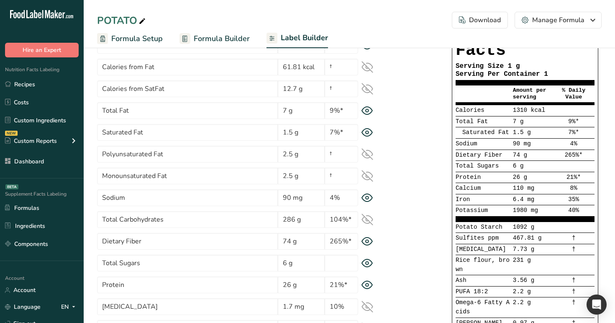
click at [369, 221] on icon at bounding box center [367, 219] width 11 height 11
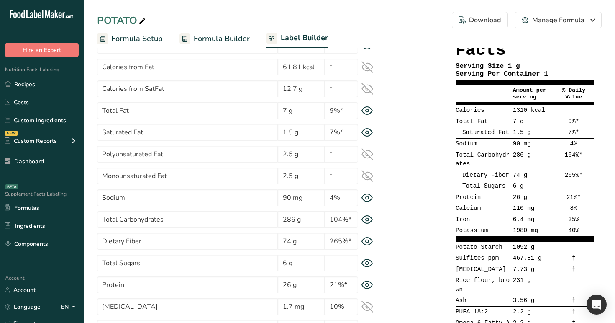
click at [365, 220] on icon at bounding box center [368, 219] width 12 height 9
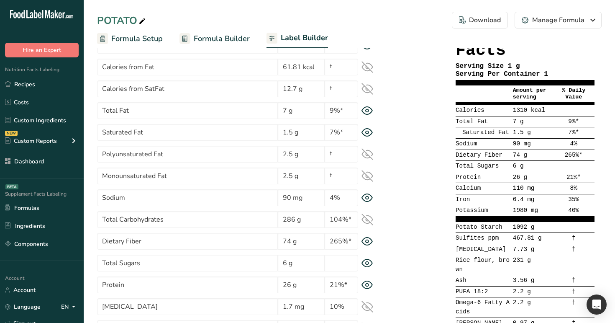
click at [365, 220] on icon at bounding box center [368, 220] width 12 height 12
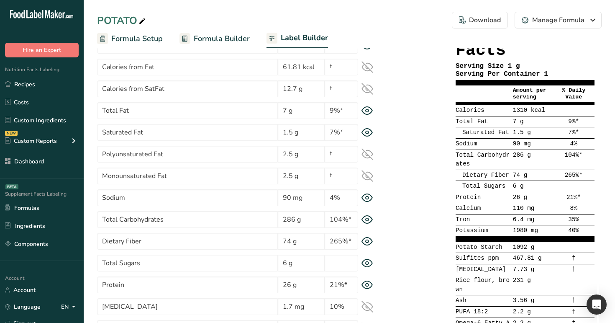
click at [365, 220] on icon at bounding box center [368, 219] width 12 height 9
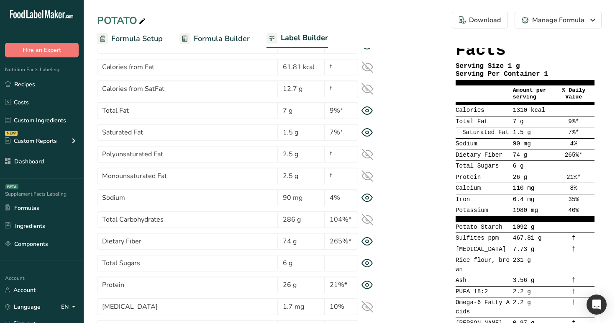
click at [365, 220] on icon at bounding box center [368, 220] width 12 height 12
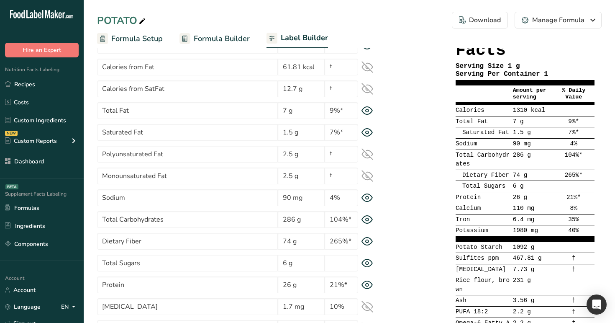
click at [363, 195] on icon at bounding box center [367, 198] width 11 height 8
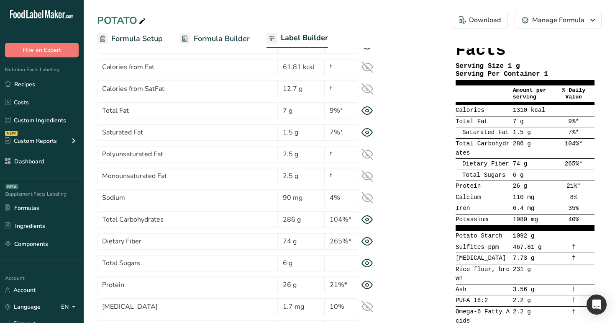
click at [363, 195] on icon at bounding box center [367, 198] width 11 height 8
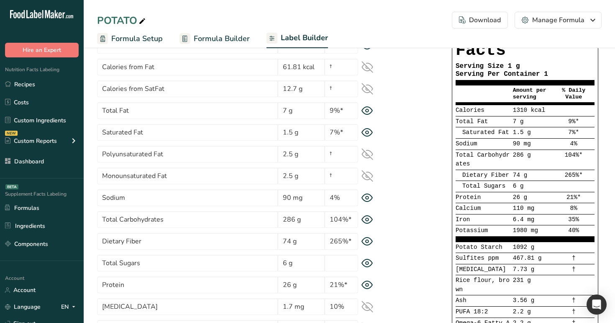
click at [369, 221] on icon at bounding box center [368, 219] width 12 height 9
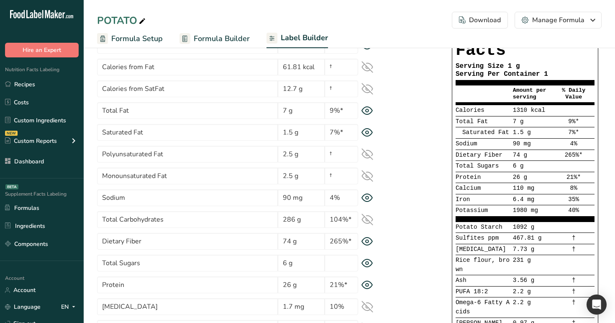
click at [369, 221] on icon at bounding box center [368, 220] width 12 height 12
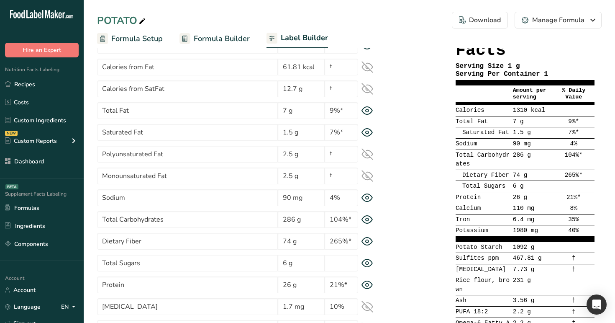
click at [366, 219] on icon at bounding box center [367, 219] width 3 height 3
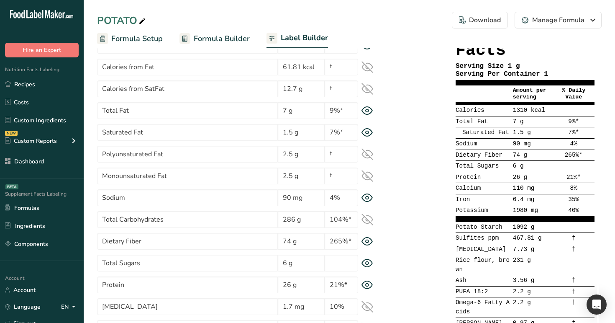
click at [367, 223] on icon at bounding box center [368, 220] width 12 height 12
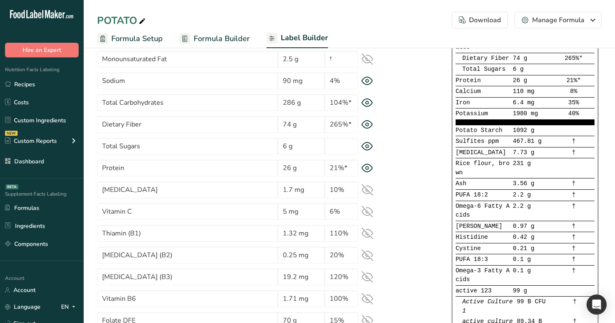
scroll to position [0, 0]
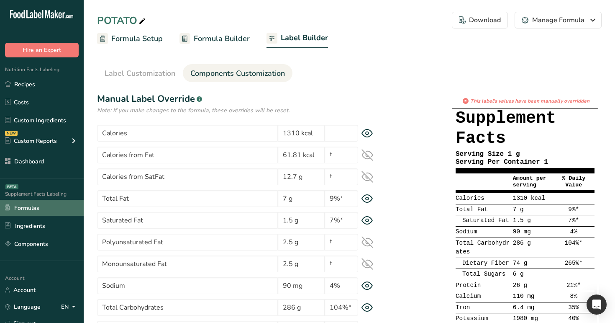
click at [62, 215] on link "Formulas" at bounding box center [42, 208] width 84 height 16
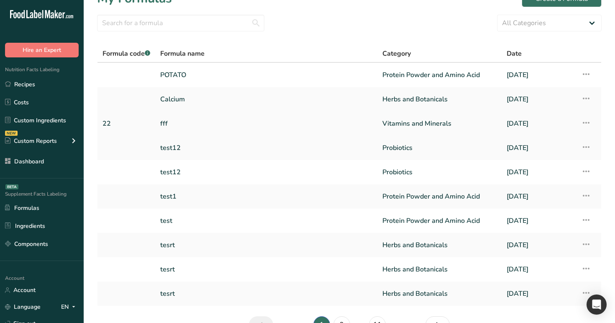
scroll to position [68, 0]
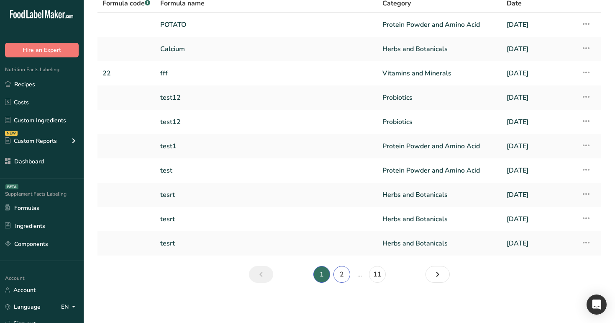
click at [339, 273] on link "2" at bounding box center [342, 274] width 17 height 17
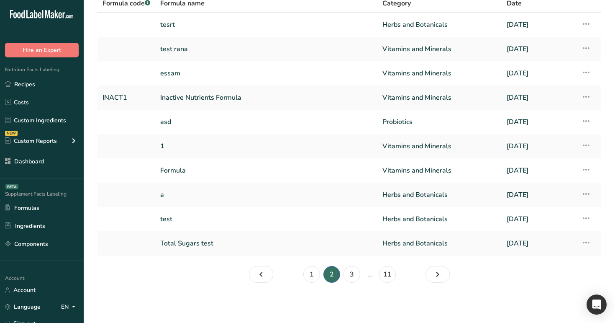
click at [254, 98] on link "Inactive Nutrients Formula" at bounding box center [266, 98] width 212 height 18
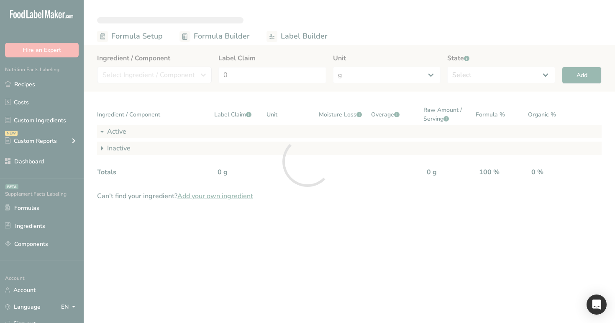
select select "6"
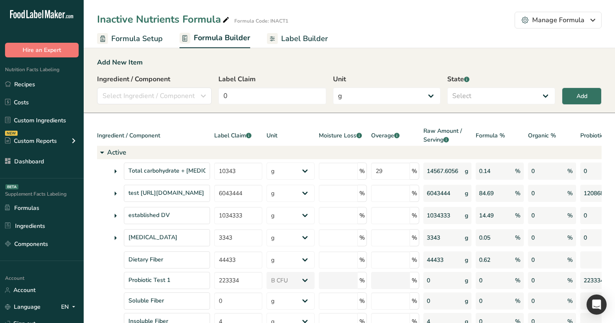
click at [299, 39] on span "Label Builder" at bounding box center [304, 38] width 47 height 11
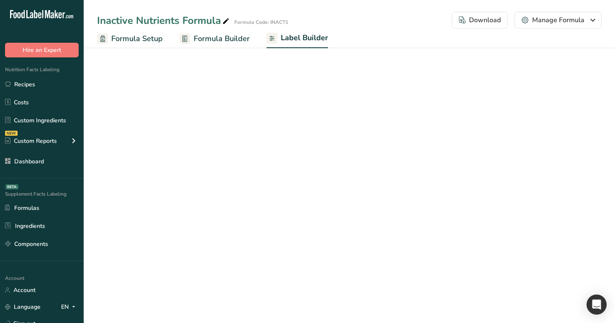
select select "Roboto"
select select "bold"
select select "center"
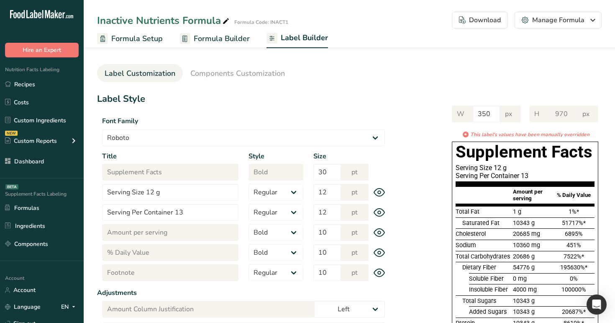
click at [427, 197] on div "W 350 px H 970 px * This label's values have been manually overridden Supplemen…" at bounding box center [496, 315] width 212 height 437
click at [237, 68] on span "Components Customization" at bounding box center [237, 73] width 95 height 11
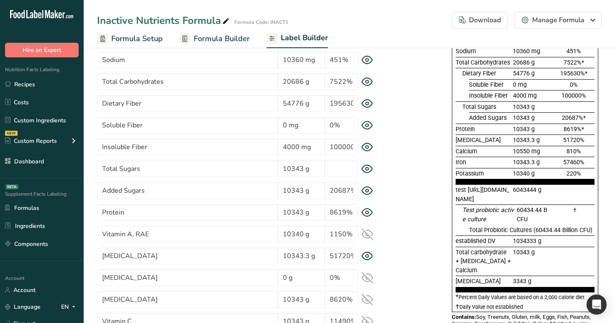
scroll to position [161, 0]
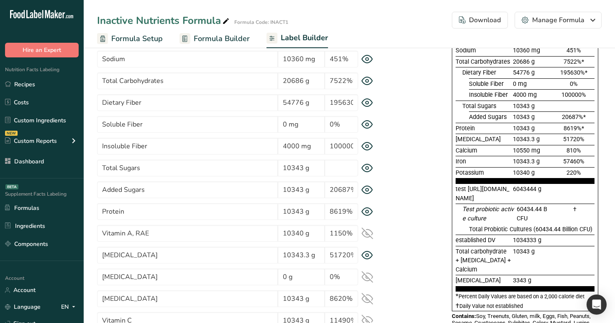
click at [367, 84] on icon at bounding box center [368, 81] width 12 height 9
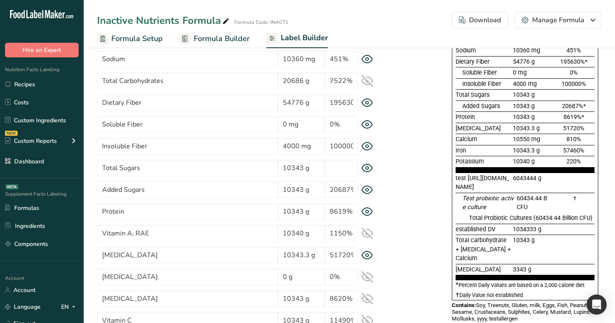
click at [367, 84] on icon at bounding box center [368, 81] width 12 height 12
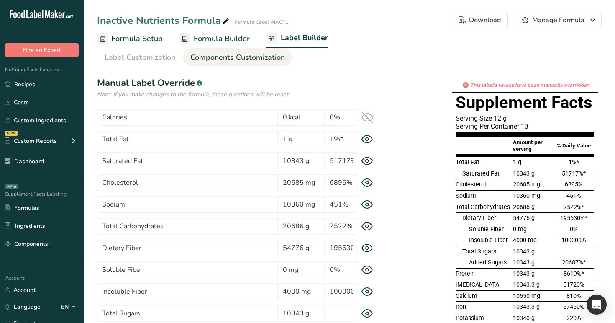
scroll to position [0, 0]
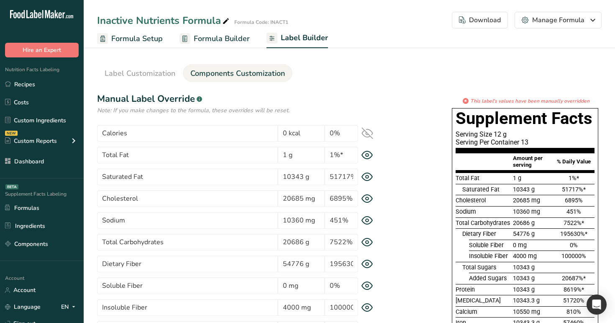
click at [362, 152] on icon at bounding box center [368, 155] width 12 height 9
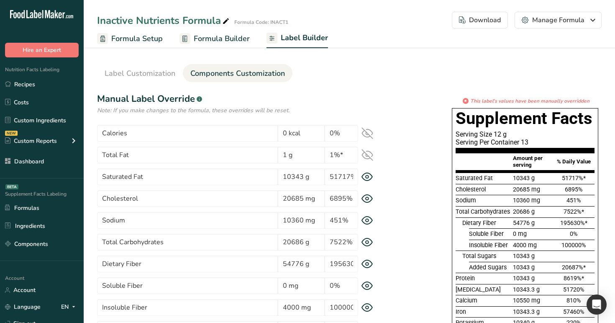
click at [365, 175] on icon at bounding box center [368, 176] width 12 height 9
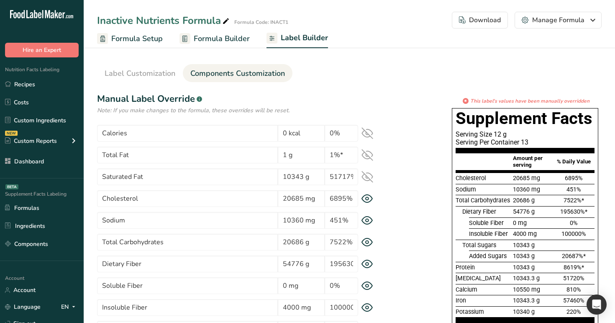
click at [413, 203] on div "* This label's values have been manually overridden Supplement Facts Serving Si…" at bounding box center [496, 287] width 212 height 381
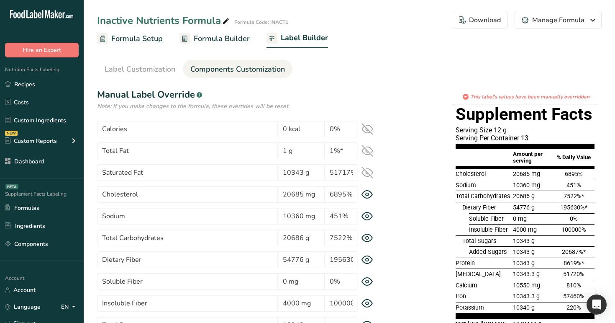
click at [369, 235] on icon at bounding box center [368, 238] width 12 height 9
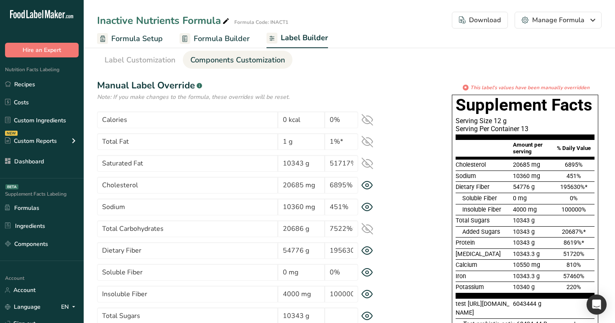
scroll to position [0, 0]
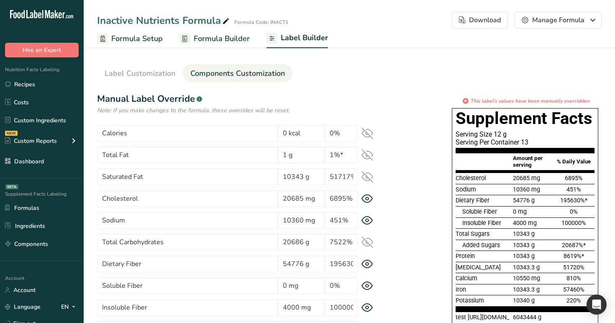
click at [411, 106] on div "* This label's values have been manually overridden Supplement Facts Serving Si…" at bounding box center [496, 282] width 212 height 371
click at [369, 265] on icon at bounding box center [368, 264] width 12 height 9
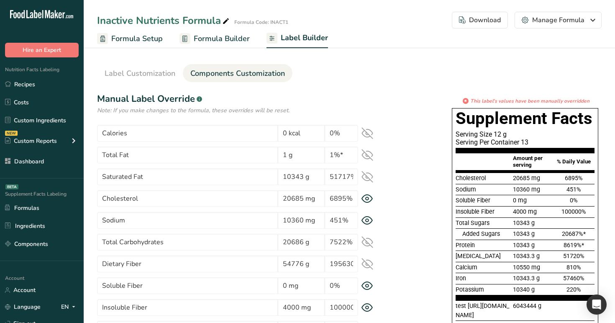
scroll to position [211, 0]
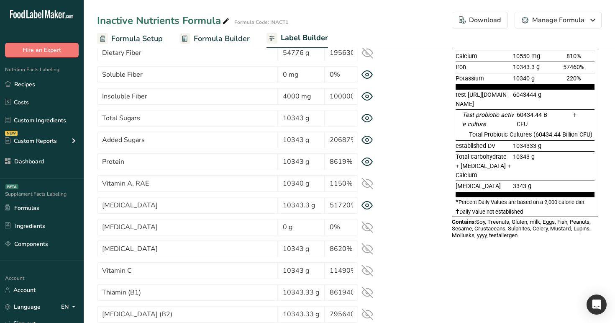
click at [370, 166] on div "Protein 10343 g 8619%*" at bounding box center [243, 161] width 293 height 17
click at [368, 158] on icon at bounding box center [367, 162] width 11 height 8
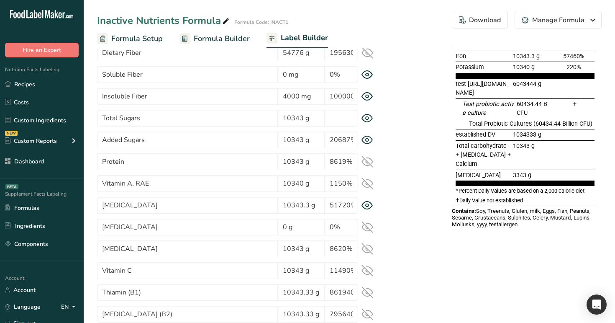
click at [423, 160] on div "* This label's values have been manually overridden Supplement Facts Serving Si…" at bounding box center [496, 60] width 212 height 348
click at [368, 142] on icon at bounding box center [368, 140] width 12 height 9
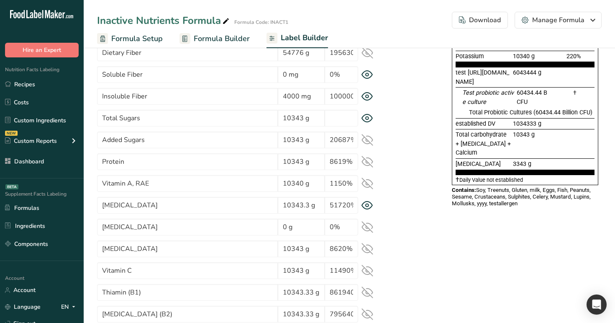
click at [367, 142] on icon at bounding box center [368, 140] width 12 height 12
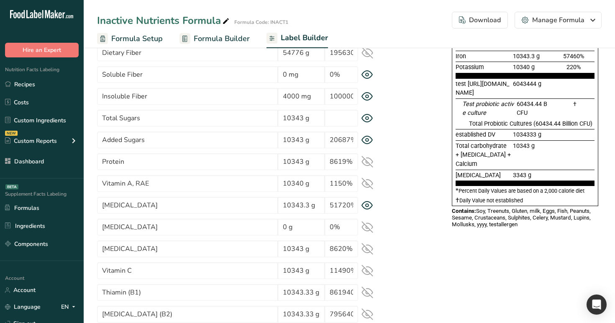
click at [367, 142] on icon at bounding box center [368, 140] width 12 height 9
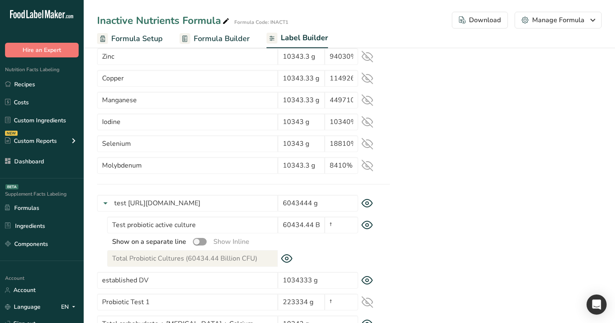
scroll to position [779, 0]
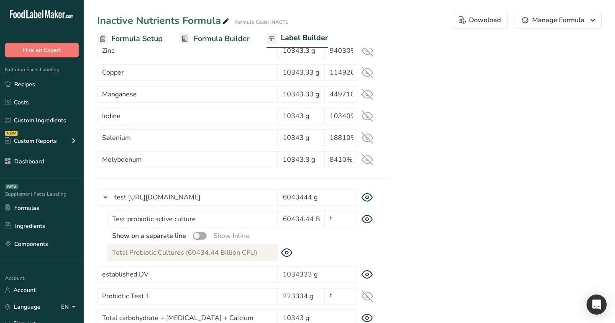
click at [199, 236] on span at bounding box center [200, 236] width 14 height 8
click at [198, 236] on input "checkbox" at bounding box center [195, 235] width 5 height 5
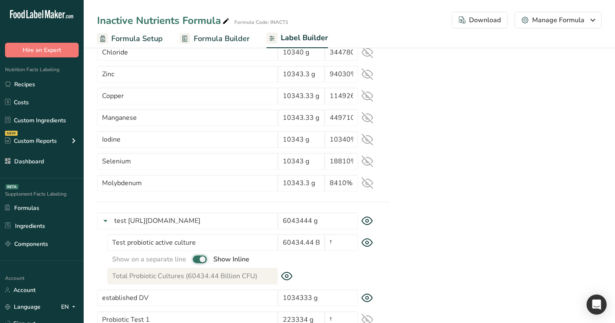
scroll to position [791, 0]
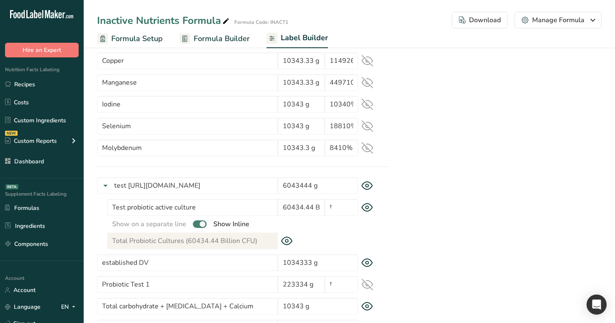
click at [201, 224] on span at bounding box center [200, 224] width 14 height 8
click at [198, 224] on input "checkbox" at bounding box center [195, 223] width 5 height 5
checkbox input "false"
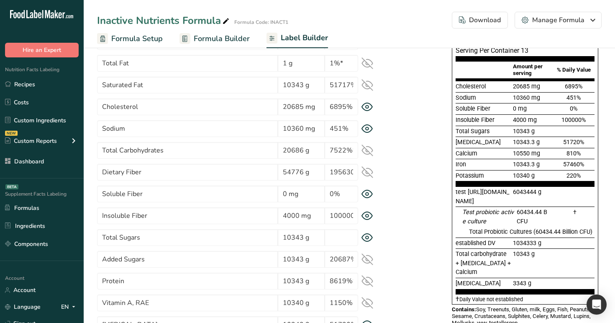
scroll to position [80, 0]
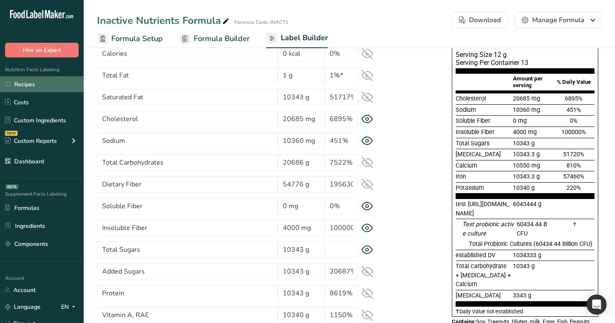
click at [57, 89] on link "Recipes" at bounding box center [42, 84] width 84 height 16
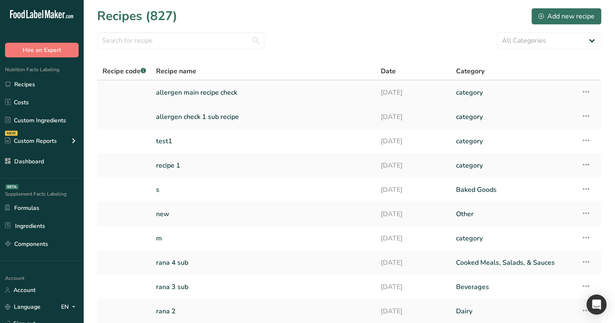
click at [288, 87] on link "allergen main recipe check" at bounding box center [263, 93] width 215 height 18
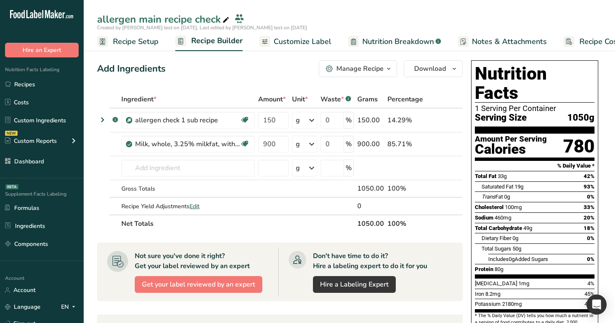
click at [296, 36] on span "Customize Label" at bounding box center [303, 41] width 58 height 11
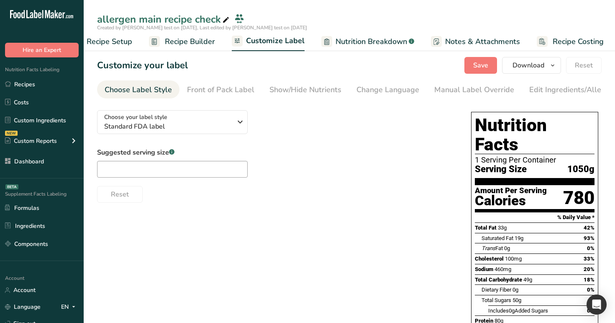
scroll to position [0, 28]
click at [113, 43] on span "Recipe Setup" at bounding box center [108, 41] width 46 height 11
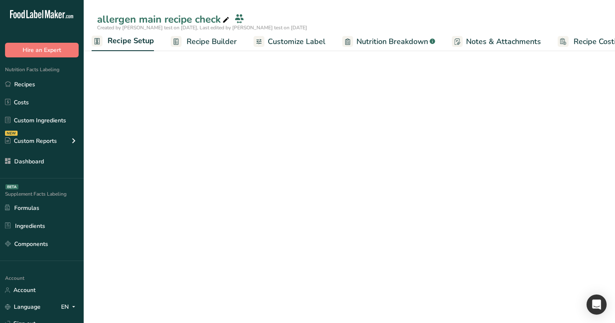
scroll to position [0, 3]
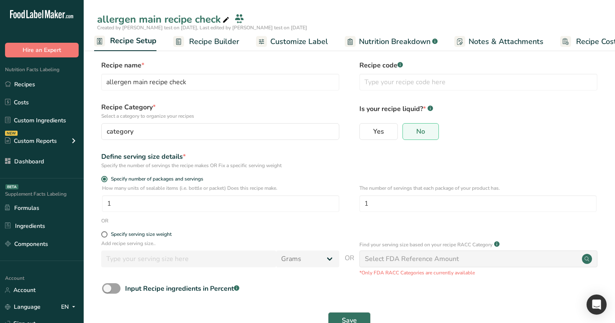
click at [199, 41] on span "Recipe Builder" at bounding box center [214, 41] width 50 height 11
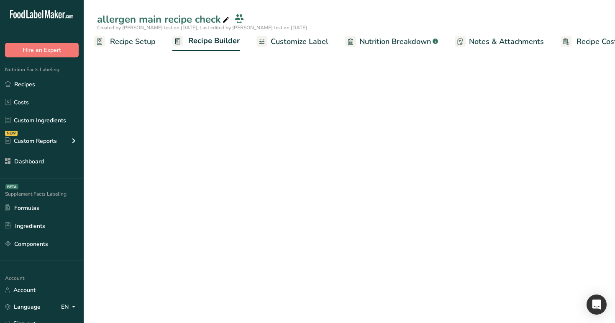
scroll to position [0, 28]
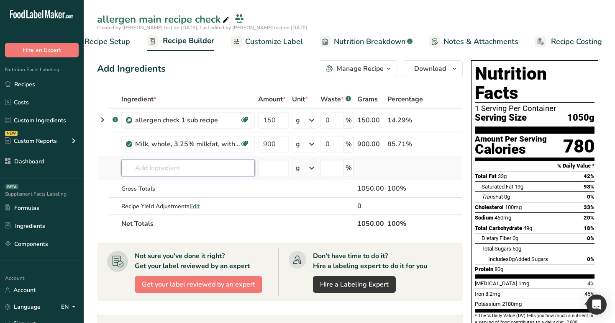
click at [210, 163] on input "text" at bounding box center [188, 168] width 134 height 17
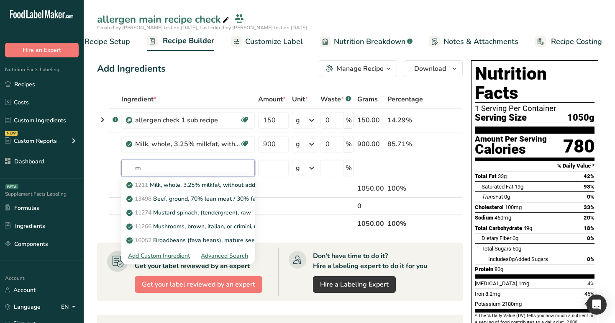
type input "m"
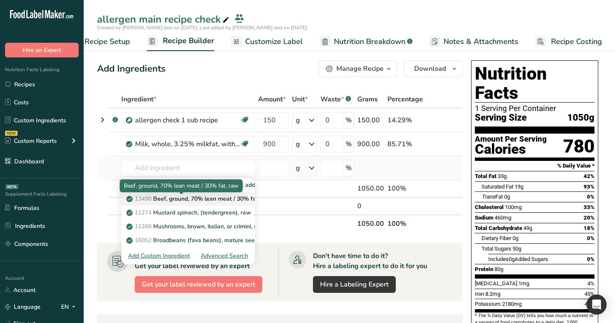
click at [217, 197] on p "13498 Beef, ground, 70% lean meat / 30% fat, raw" at bounding box center [200, 198] width 144 height 9
type input "Beef, ground, 70% lean meat / 30% fat, raw"
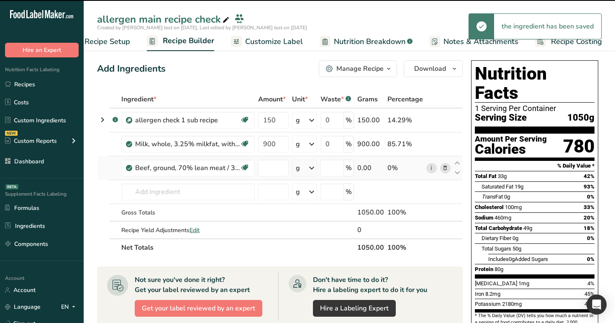
type input "0"
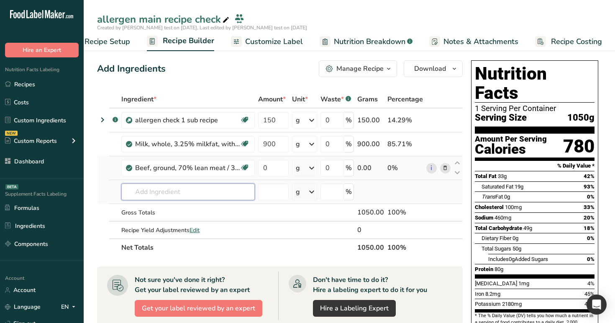
click at [206, 190] on input "text" at bounding box center [188, 191] width 134 height 17
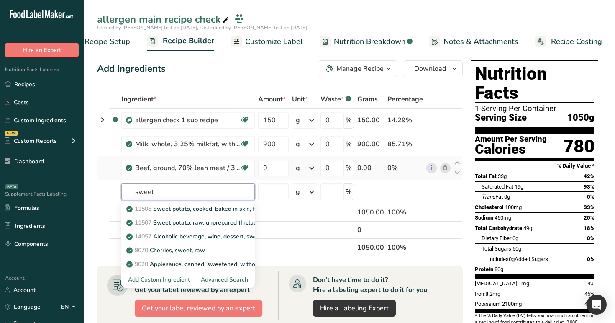
type input "sweet"
click at [275, 62] on div "Add Ingredients Manage Recipe Delete Recipe Duplicate Recipe Scale Recipe Save …" at bounding box center [280, 68] width 366 height 17
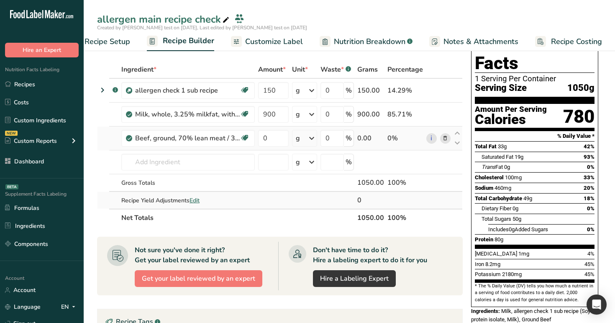
scroll to position [27, 0]
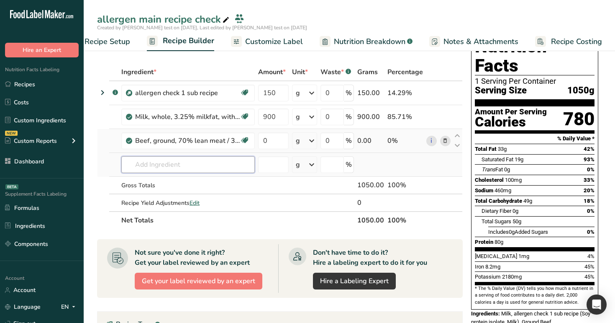
click at [165, 159] on input "text" at bounding box center [188, 164] width 134 height 17
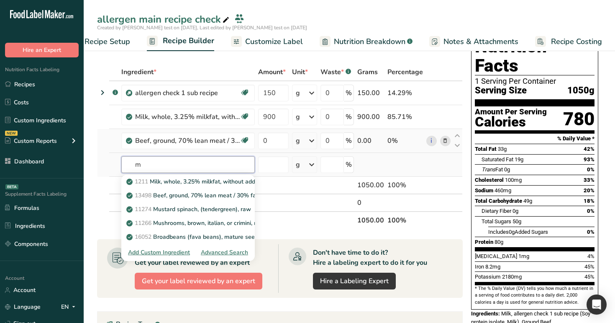
type input "m"
click at [226, 250] on div "Advanced Search" at bounding box center [224, 252] width 47 height 9
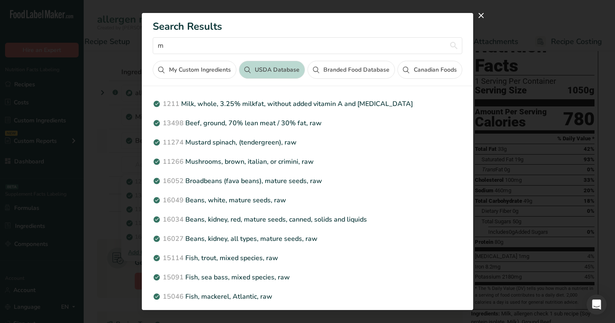
click at [328, 71] on button "Branded Food Database" at bounding box center [352, 70] width 88 height 18
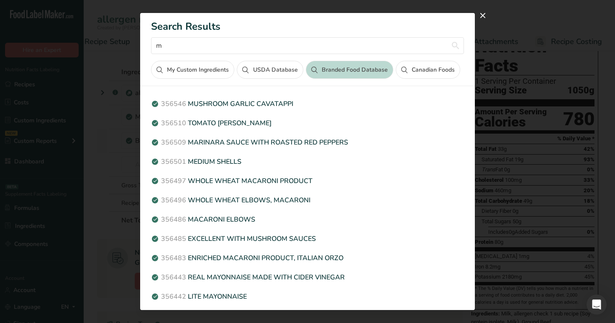
click at [409, 71] on button "Canadian Foods" at bounding box center [428, 70] width 64 height 18
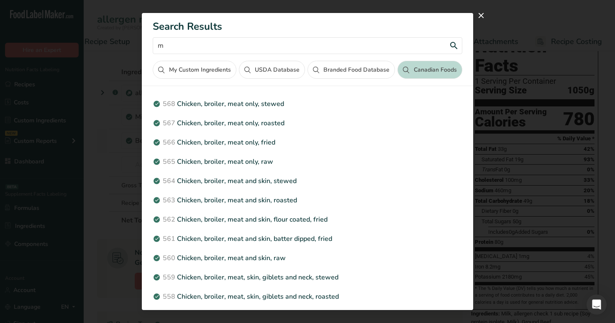
click at [310, 43] on input "m" at bounding box center [307, 45] width 309 height 17
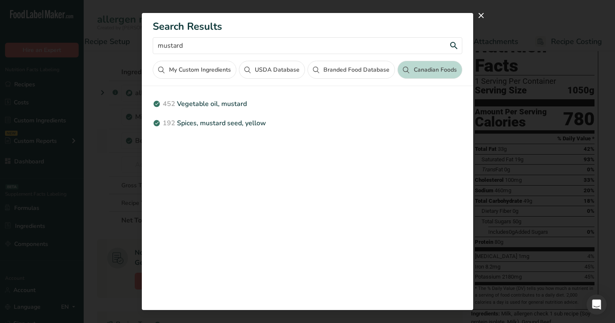
type input "mustard"
click at [204, 70] on button "My Custom Ingredients" at bounding box center [194, 70] width 83 height 18
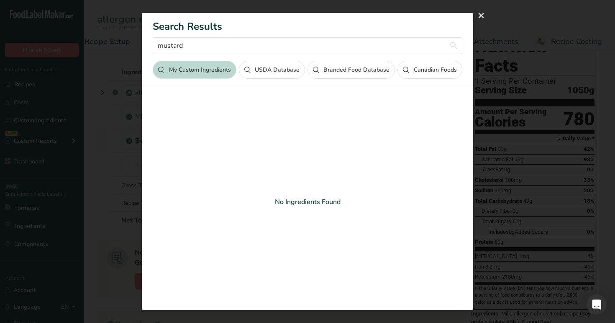
click at [275, 74] on button "USDA Database" at bounding box center [272, 70] width 66 height 18
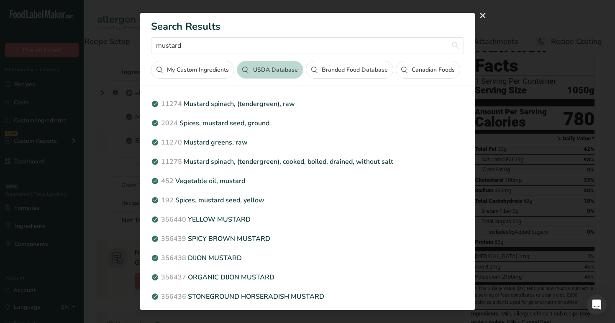
click at [349, 76] on button "Branded Food Database" at bounding box center [350, 70] width 88 height 18
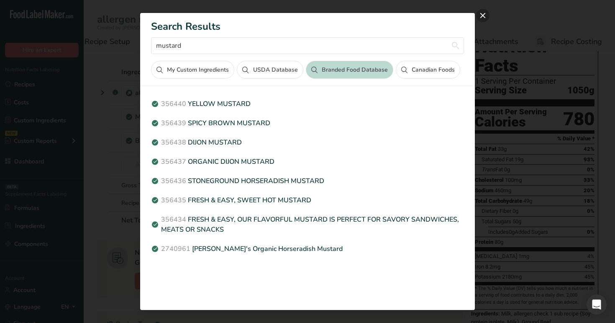
click at [484, 15] on button "close" at bounding box center [482, 15] width 13 height 13
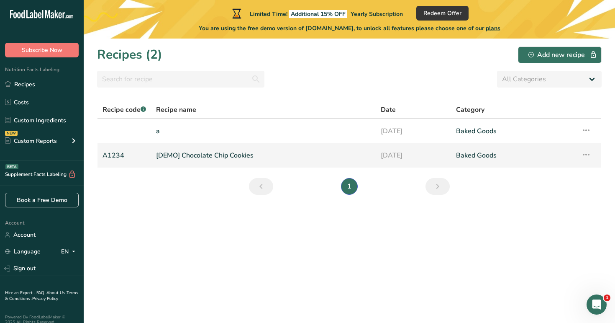
click at [209, 152] on link "[DEMO] Chocolate Chip Cookies" at bounding box center [263, 156] width 215 height 18
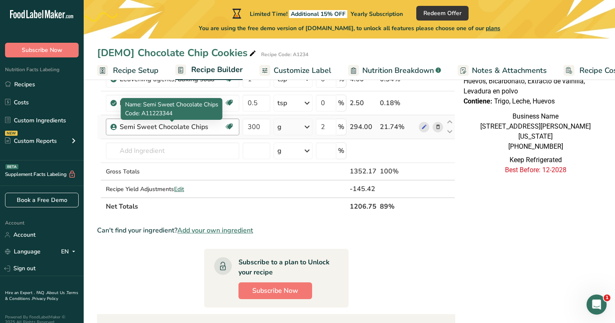
scroll to position [188, 0]
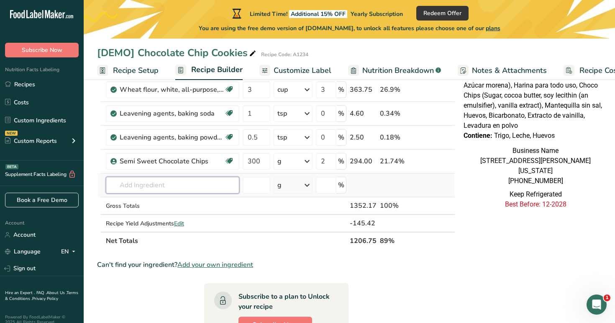
click at [192, 193] on input "text" at bounding box center [173, 185] width 134 height 17
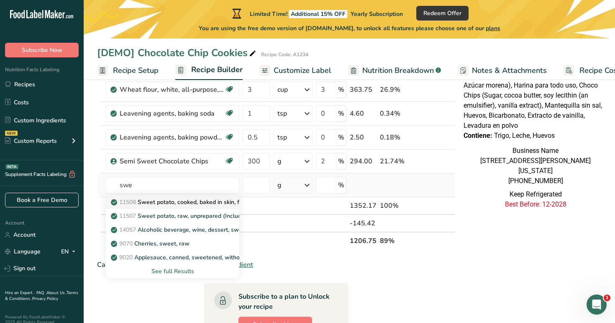
click at [193, 201] on p "11508 Sweet potato, cooked, baked in skin, flesh, without salt" at bounding box center [199, 202] width 173 height 9
type input "Sweet potato, cooked, baked in skin, flesh, without salt"
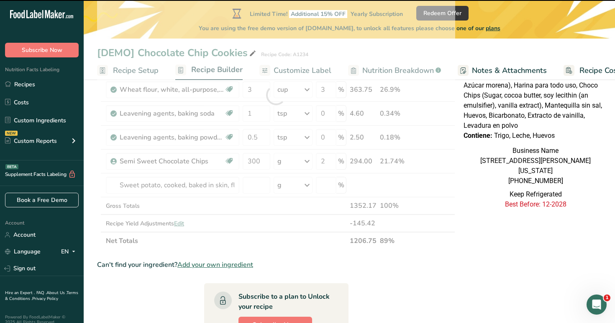
type input "0"
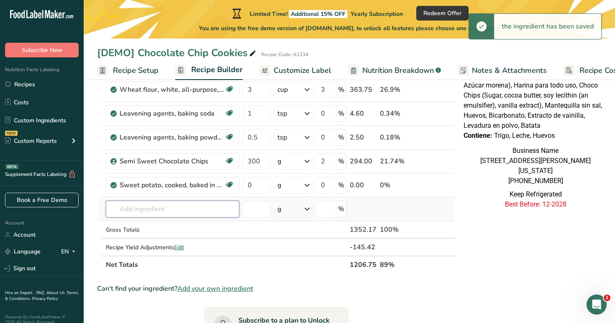
click at [186, 208] on input "text" at bounding box center [173, 209] width 134 height 17
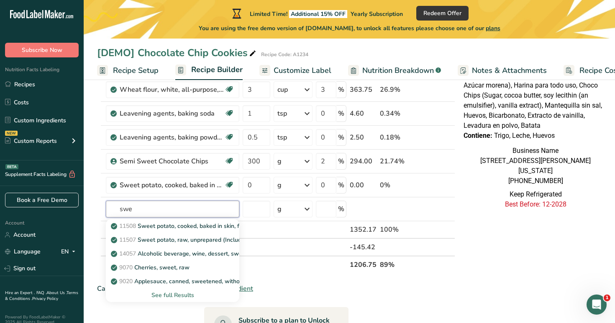
type input "swe"
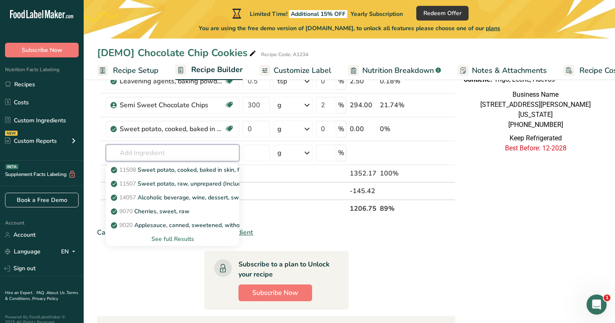
scroll to position [250, 0]
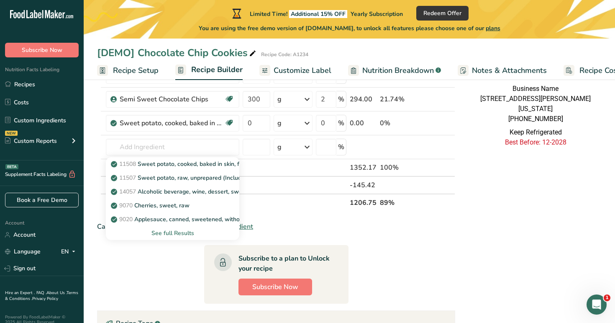
click at [332, 202] on th "Net Totals" at bounding box center [226, 202] width 244 height 18
